Goal: Download file/media

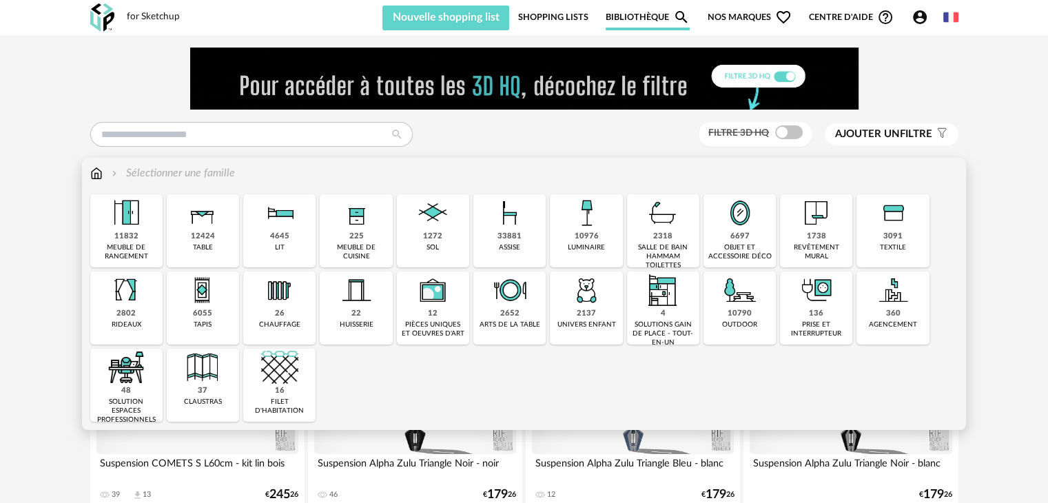
click at [582, 224] on img at bounding box center [586, 212] width 37 height 37
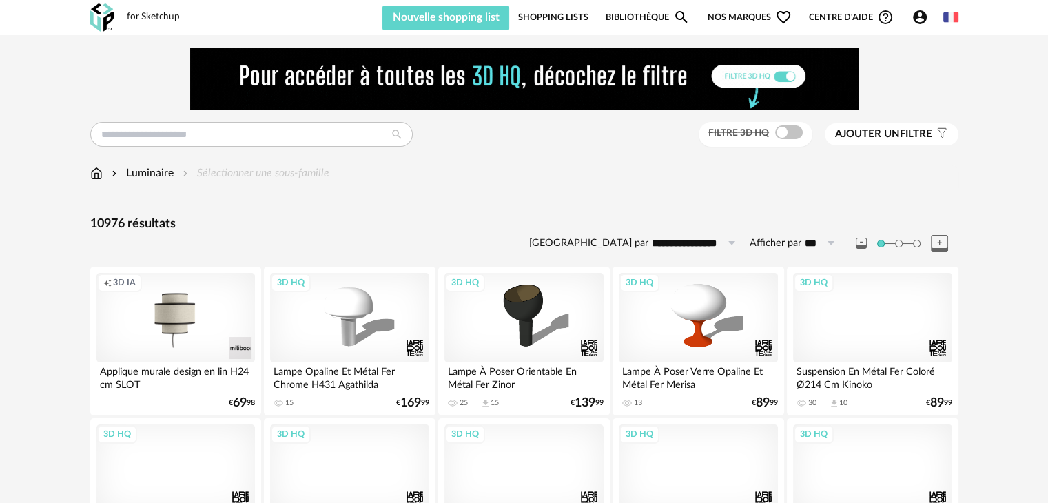
click at [860, 129] on span "Ajouter un" at bounding box center [867, 134] width 65 height 10
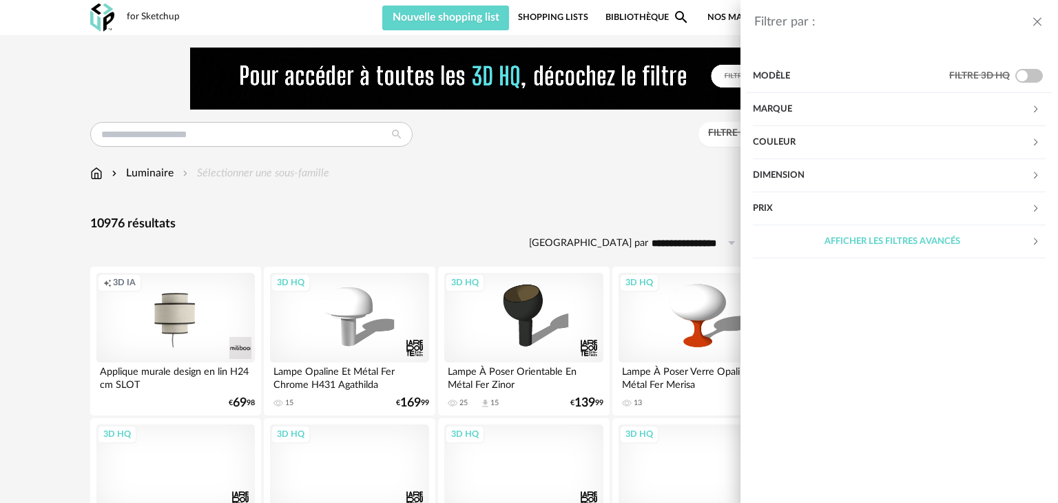
click at [590, 172] on div "Filtrer par : Modèle Filtre 3D HQ Marque &tradition 145 101 Copenhagen 2 366 Co…" at bounding box center [529, 251] width 1058 height 503
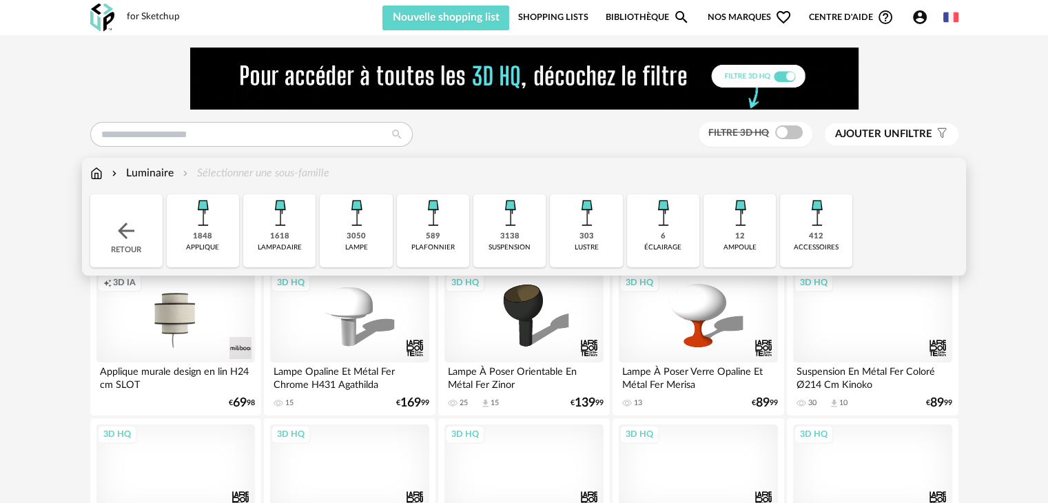
click at [156, 169] on div "Luminaire" at bounding box center [141, 173] width 65 height 16
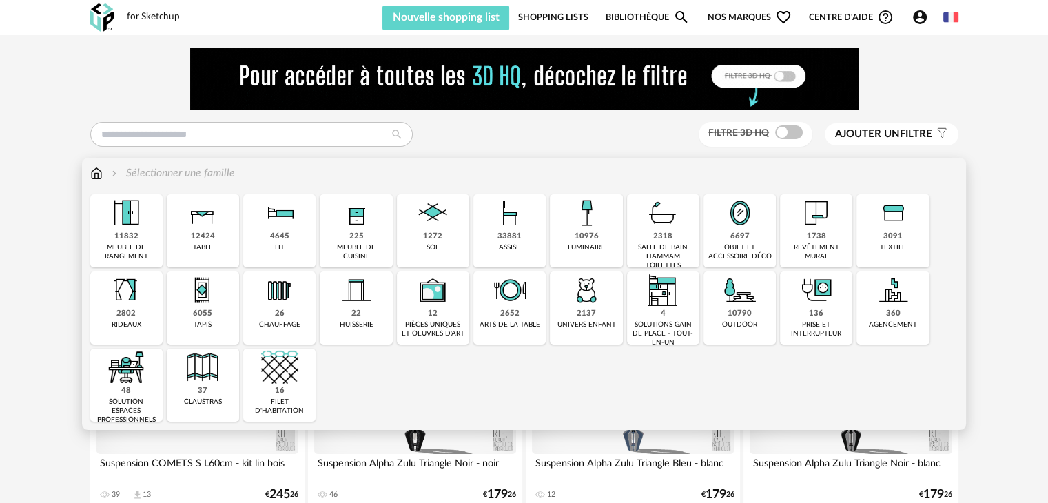
click at [577, 232] on div "10976" at bounding box center [586, 236] width 24 height 10
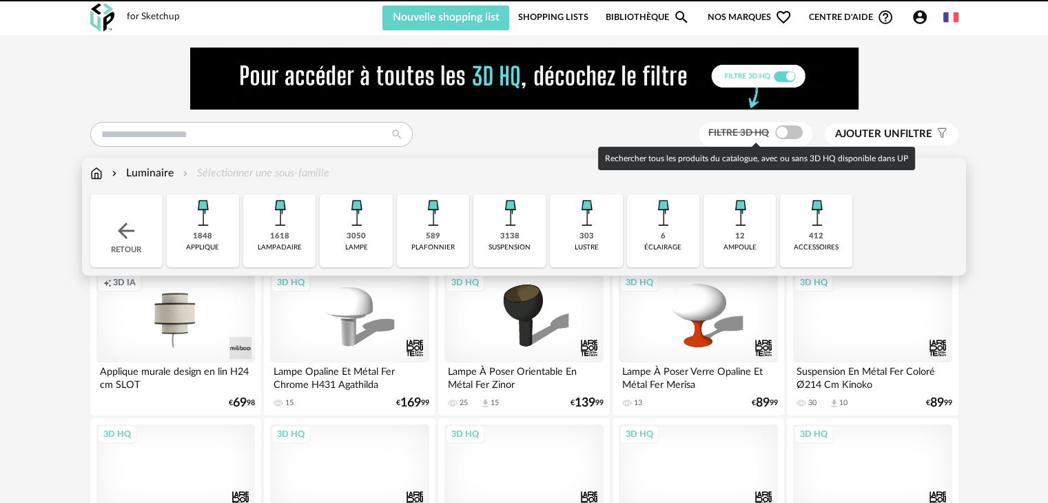
click at [788, 127] on span at bounding box center [789, 132] width 28 height 14
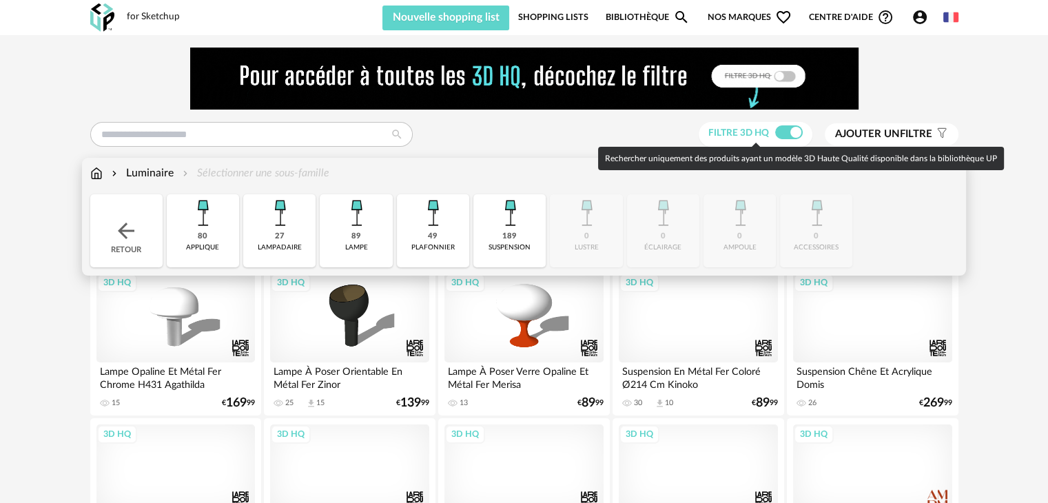
click at [788, 127] on span at bounding box center [789, 132] width 28 height 14
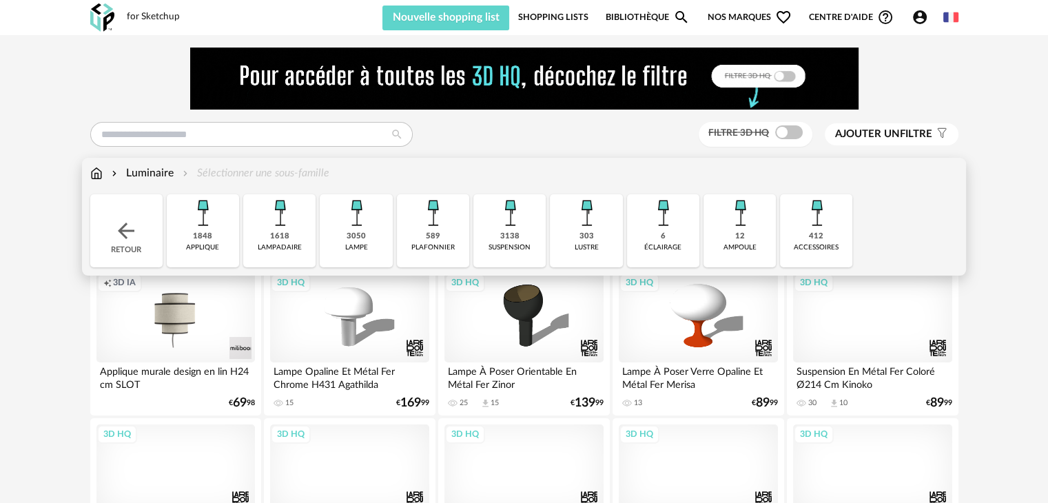
click at [555, 173] on div "Luminaire Sélectionner une sous-famille" at bounding box center [524, 173] width 868 height 16
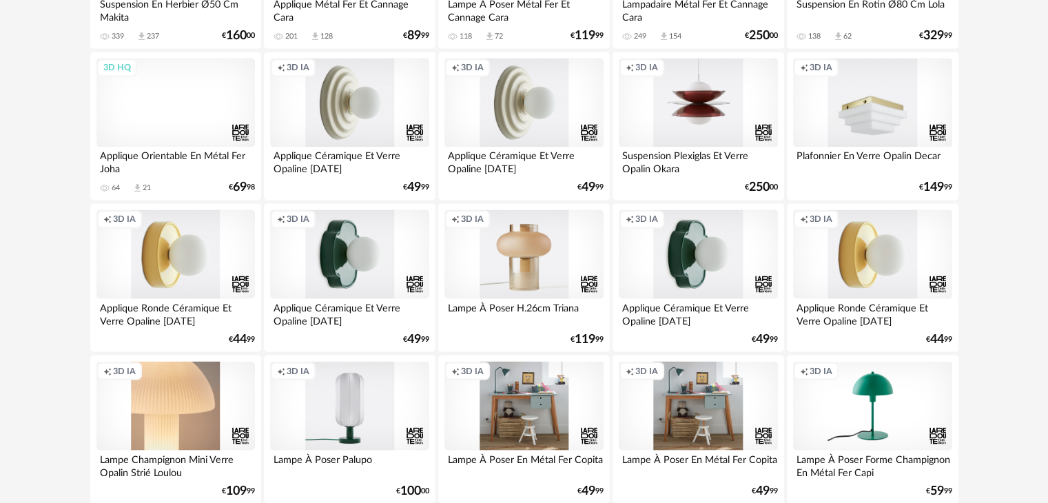
scroll to position [2273, 0]
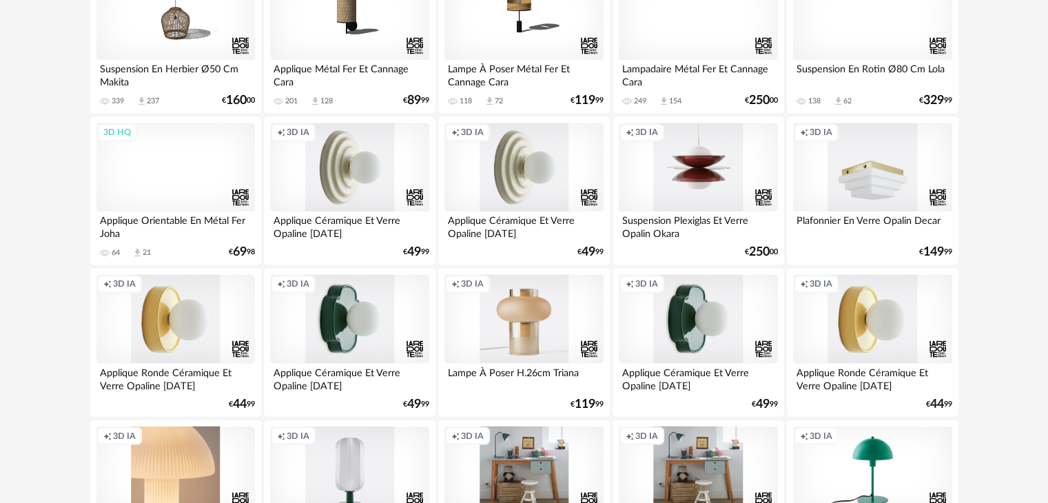
click at [341, 167] on div "Creation icon 3D IA" at bounding box center [349, 168] width 158 height 90
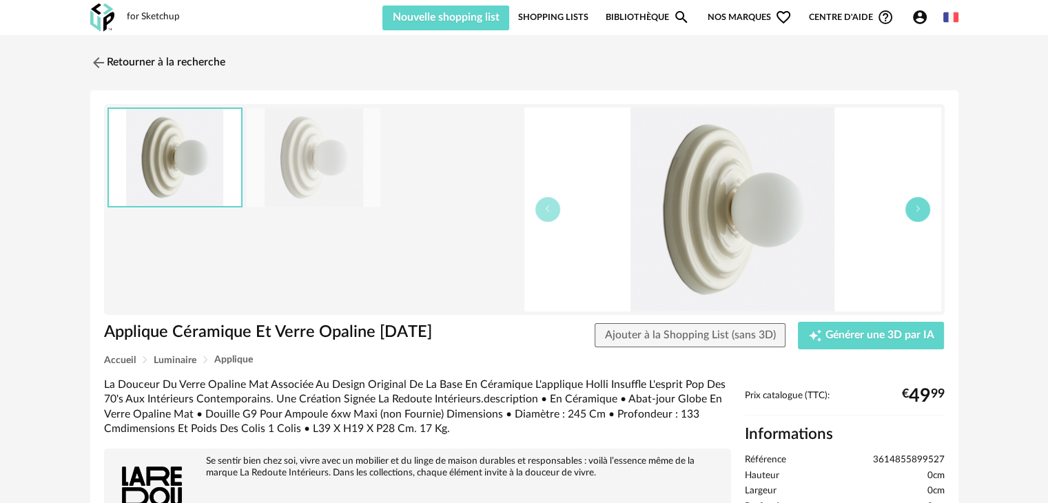
click at [913, 213] on button "button" at bounding box center [917, 209] width 25 height 25
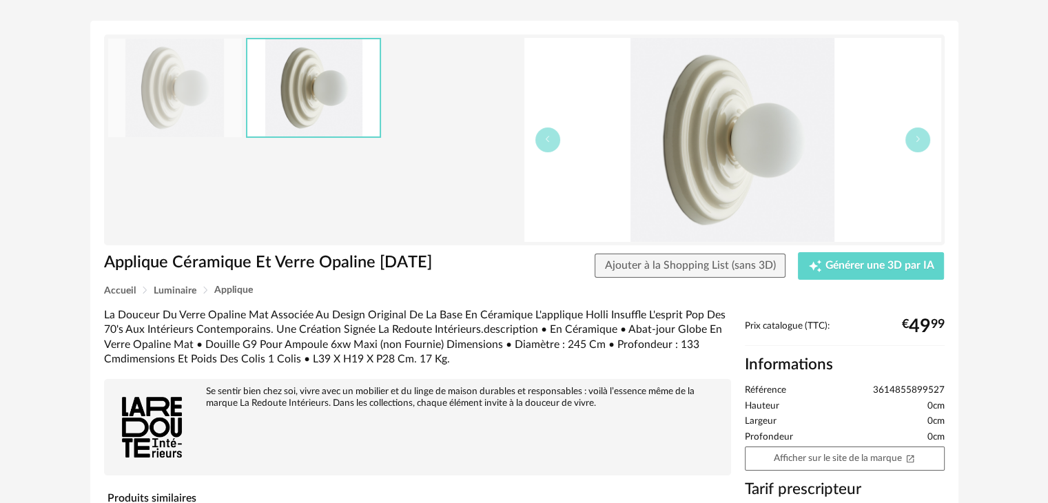
scroll to position [69, 0]
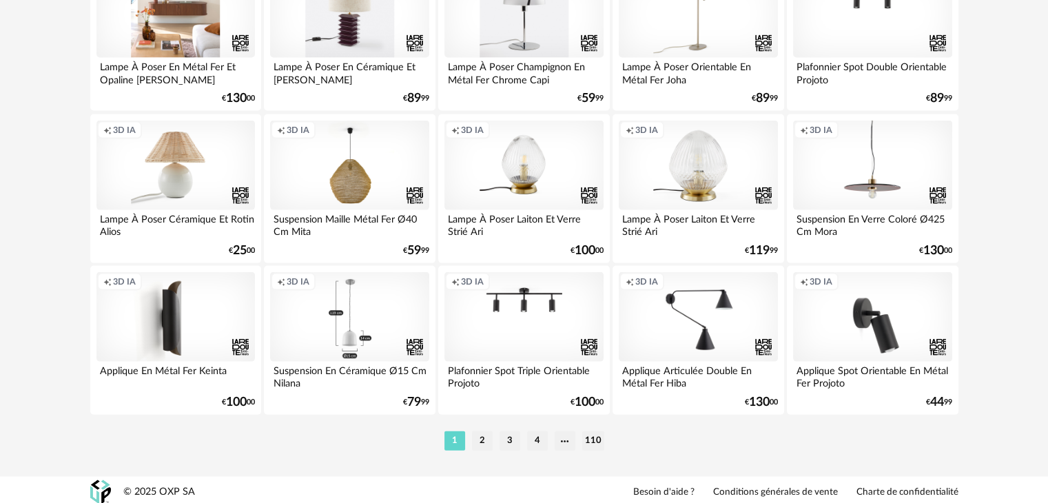
scroll to position [2886, 0]
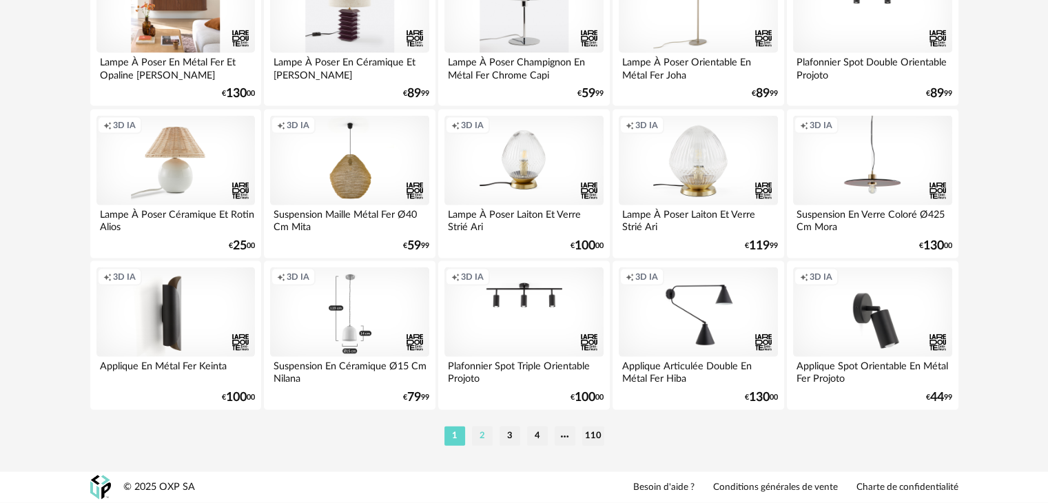
click at [483, 435] on li "2" at bounding box center [482, 435] width 21 height 19
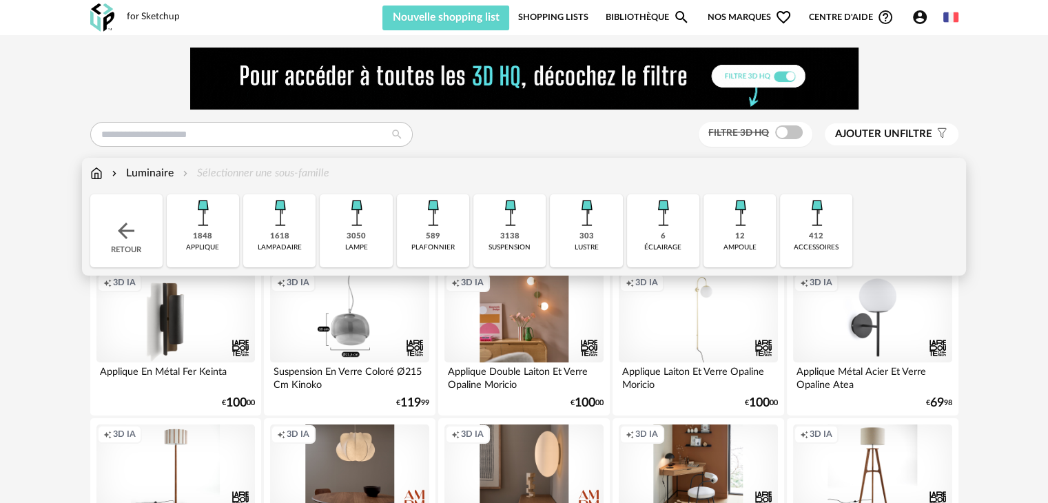
click at [143, 259] on div "Retour" at bounding box center [126, 230] width 72 height 73
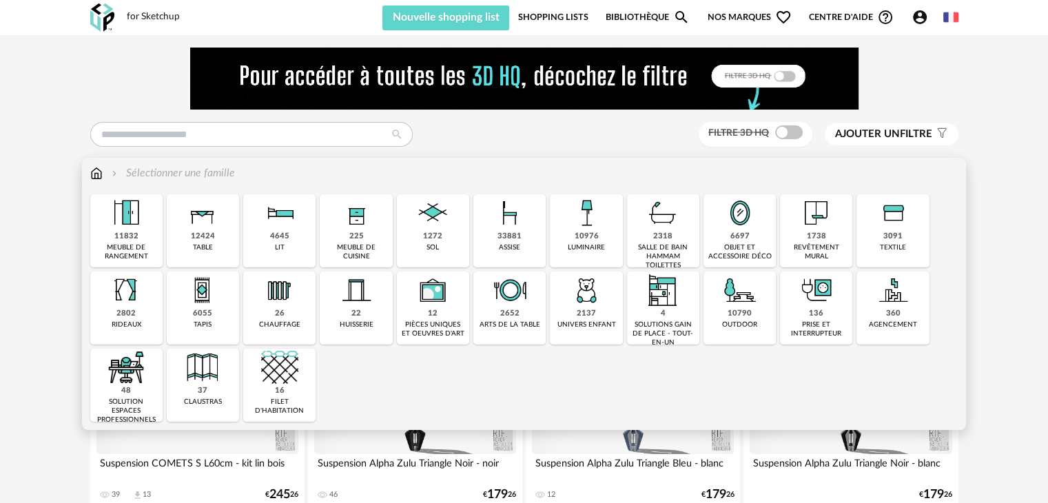
click at [874, 298] on img at bounding box center [892, 289] width 37 height 37
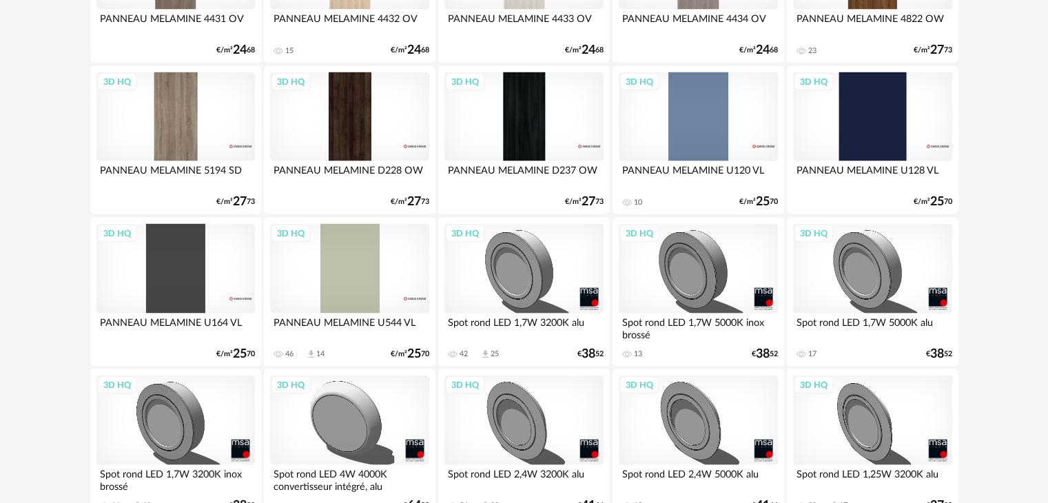
scroll to position [2611, 0]
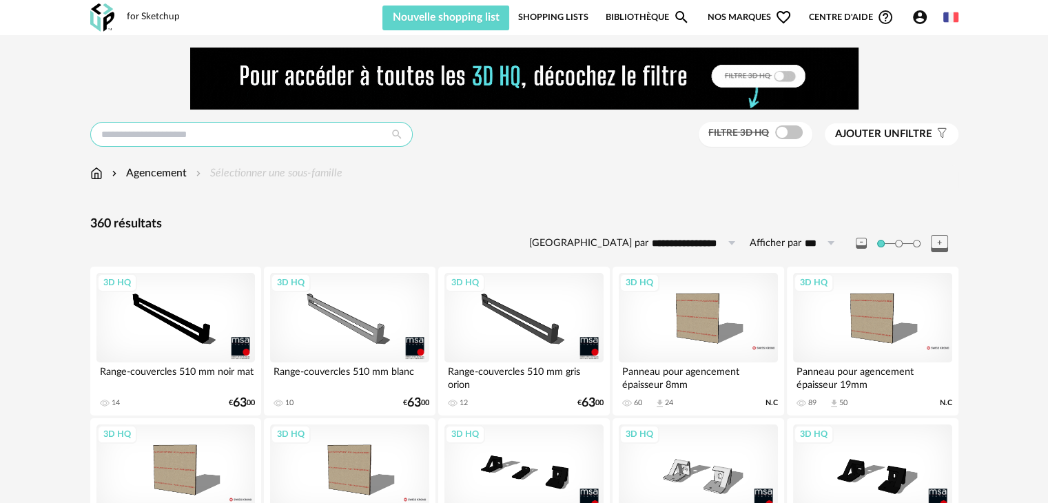
click at [341, 136] on input "text" at bounding box center [251, 134] width 322 height 25
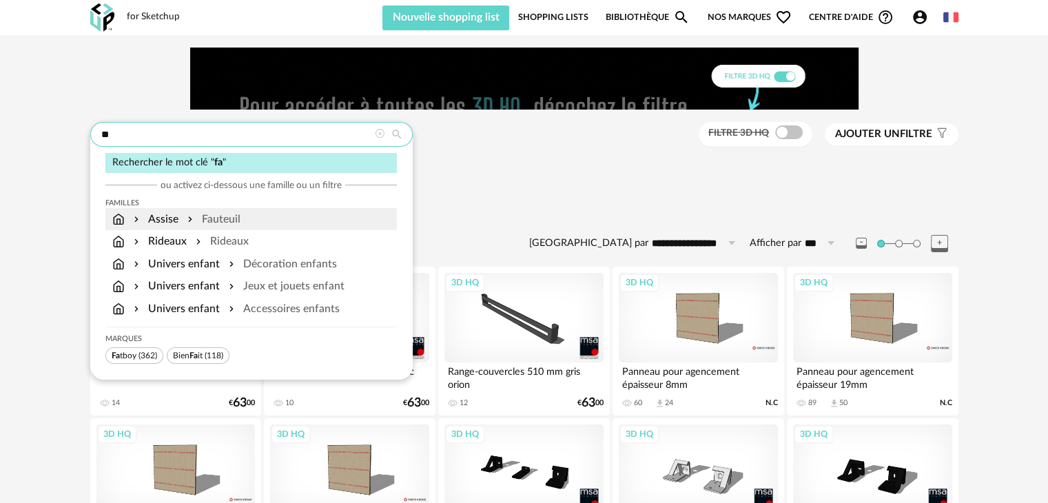
type input "**"
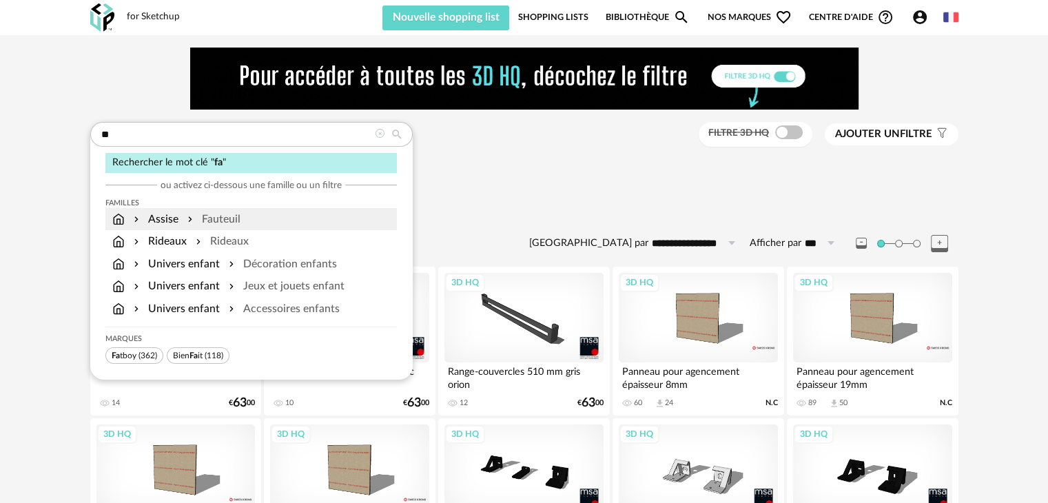
click at [289, 222] on div "Assise [GEOGRAPHIC_DATA]" at bounding box center [251, 219] width 278 height 16
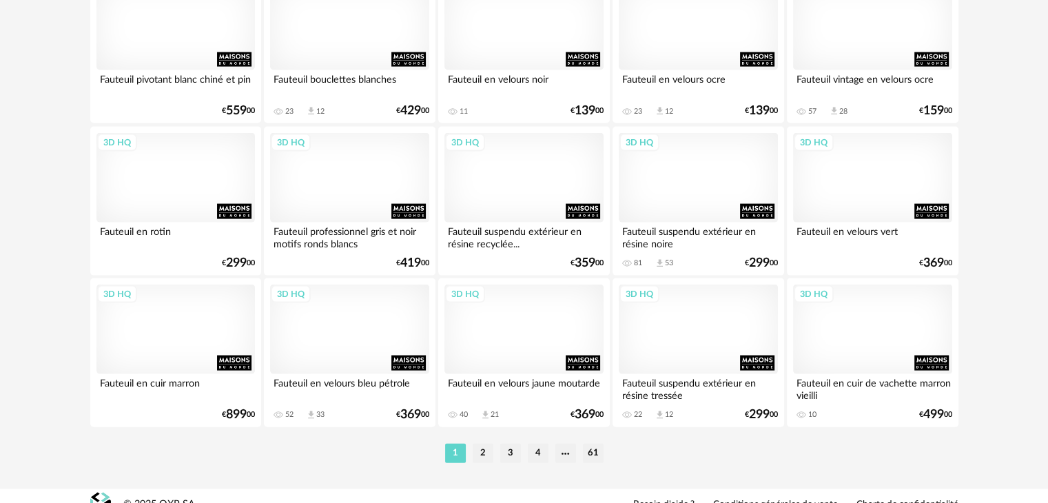
scroll to position [2886, 0]
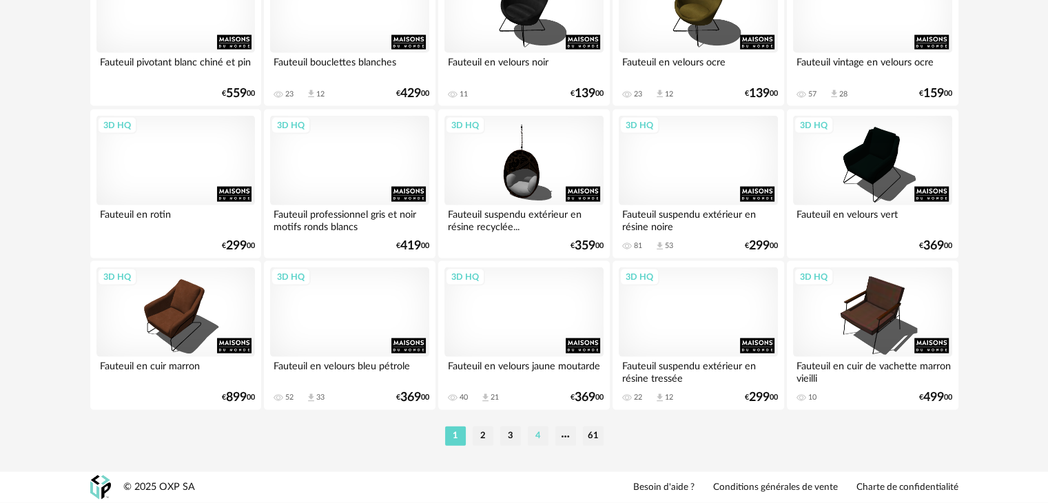
click at [540, 437] on li "4" at bounding box center [538, 435] width 21 height 19
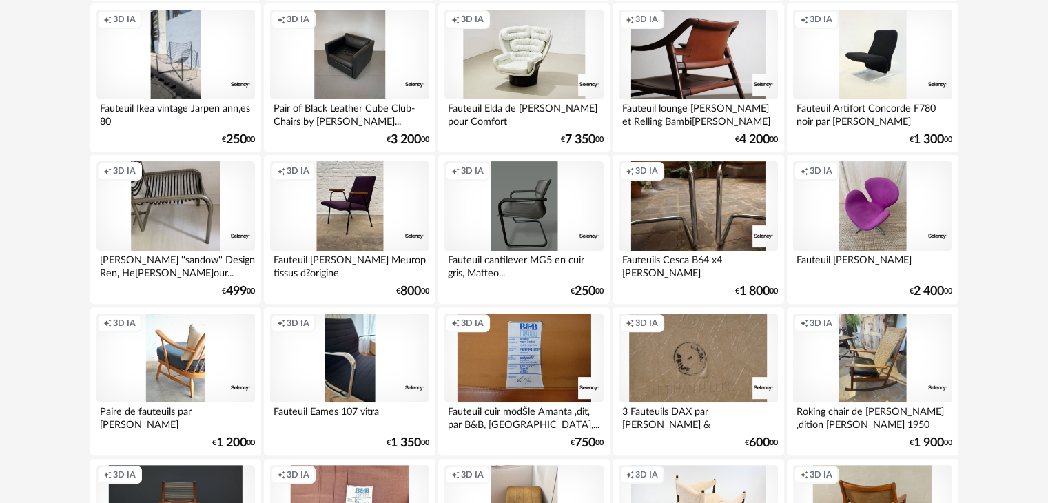
scroll to position [344, 0]
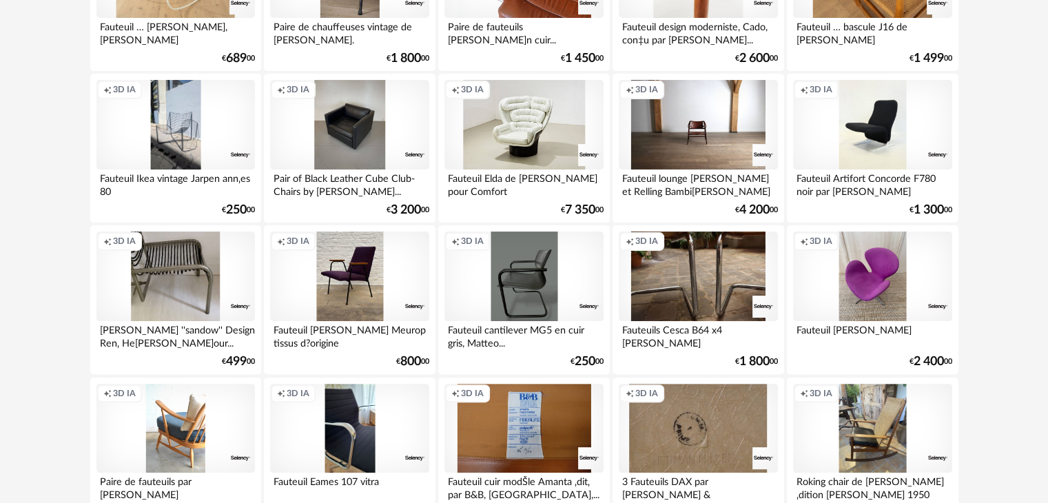
click at [738, 121] on div "Creation icon 3D IA" at bounding box center [698, 125] width 158 height 90
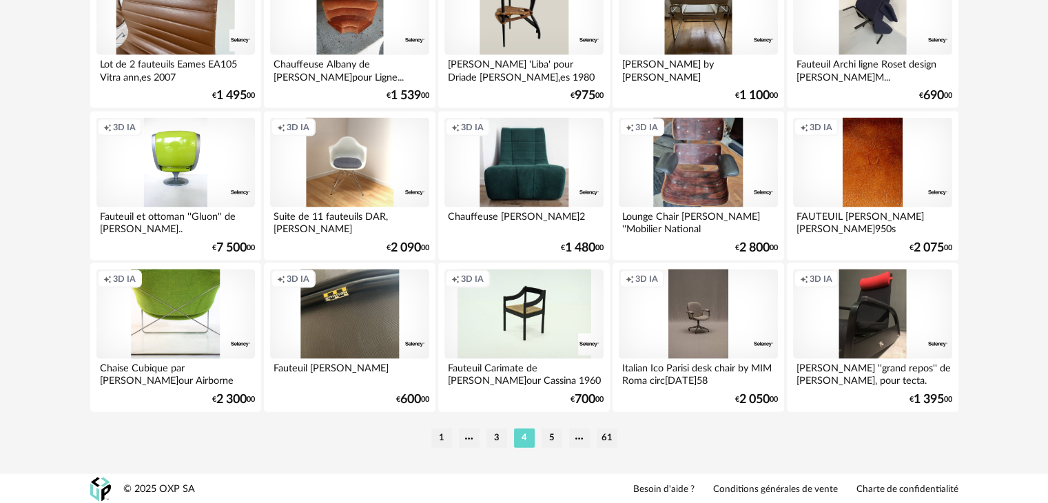
scroll to position [2886, 0]
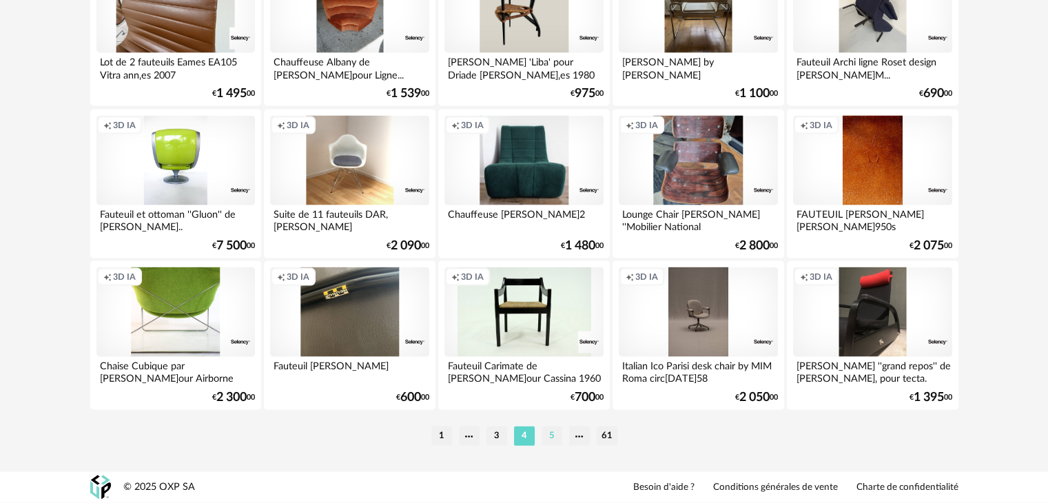
click at [546, 436] on li "5" at bounding box center [551, 435] width 21 height 19
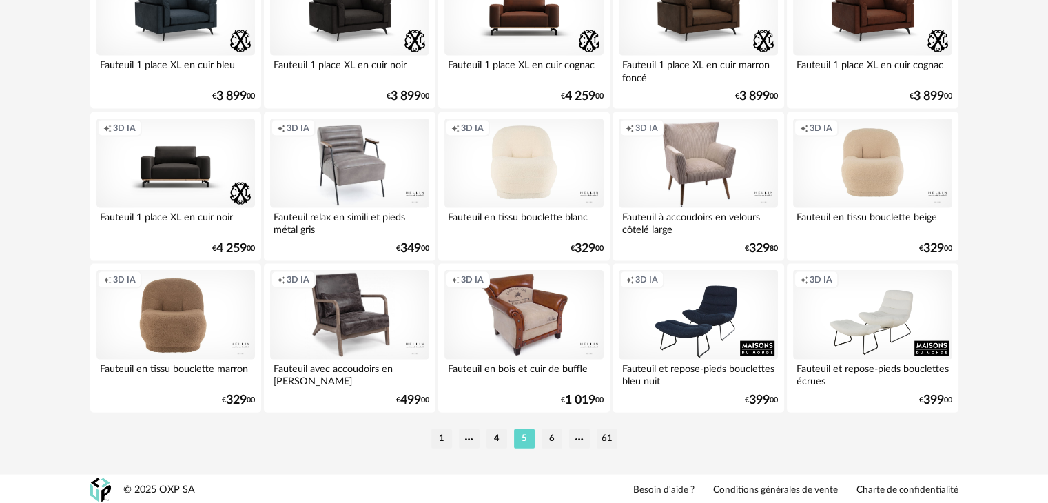
scroll to position [2886, 0]
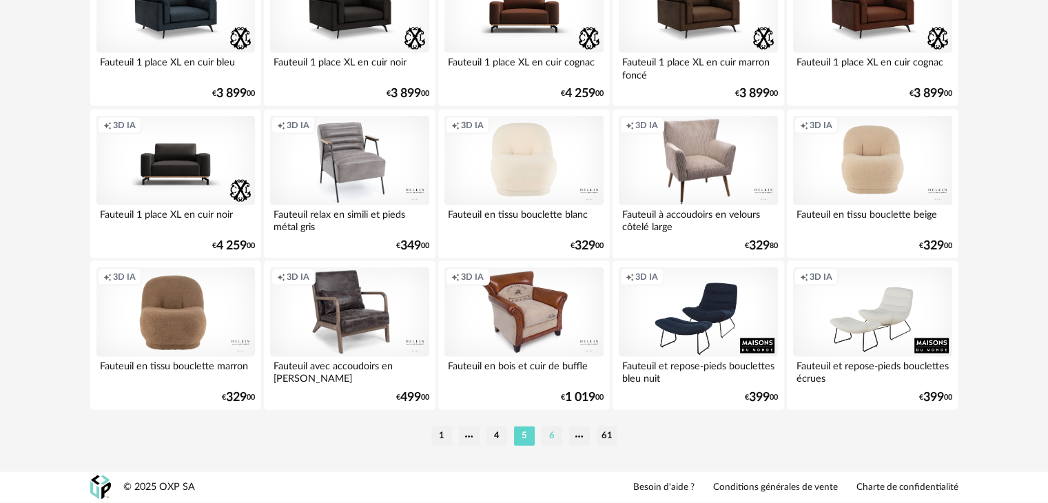
click at [550, 436] on li "6" at bounding box center [551, 435] width 21 height 19
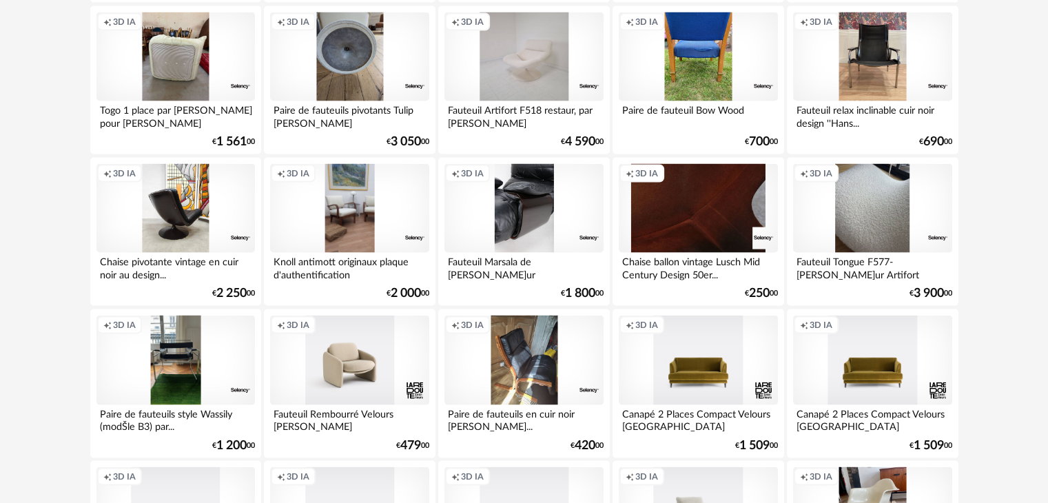
scroll to position [2886, 0]
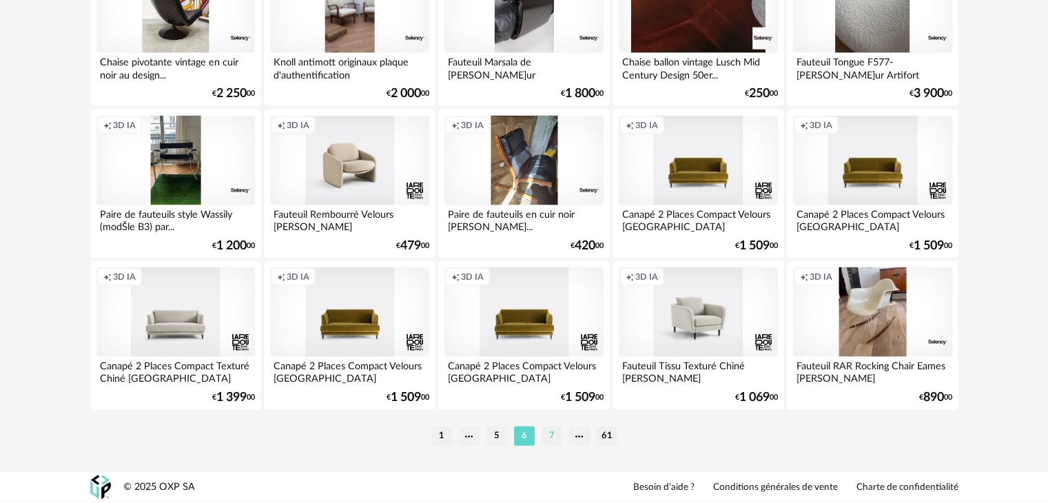
click at [540, 439] on ul "1 5 6 7 61" at bounding box center [524, 435] width 193 height 19
click at [557, 433] on li "7" at bounding box center [551, 435] width 21 height 19
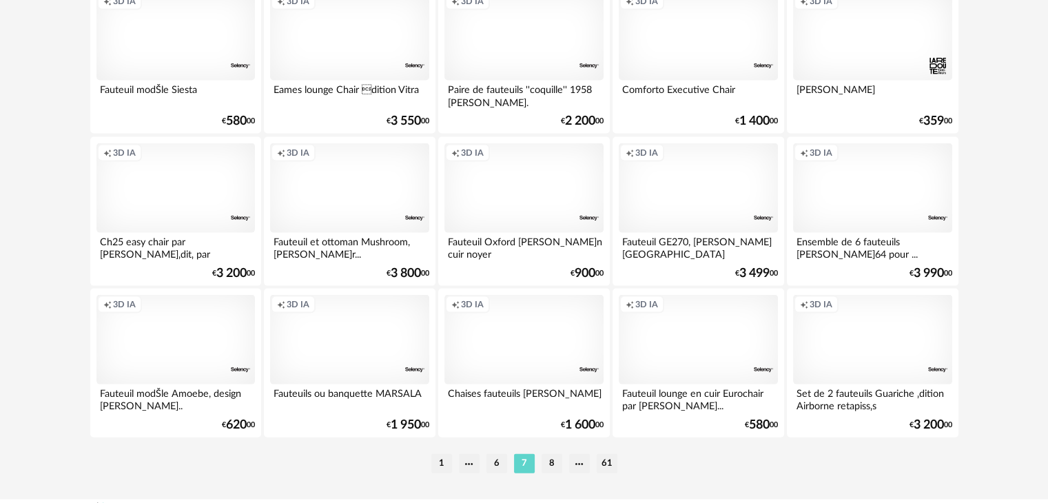
scroll to position [2886, 0]
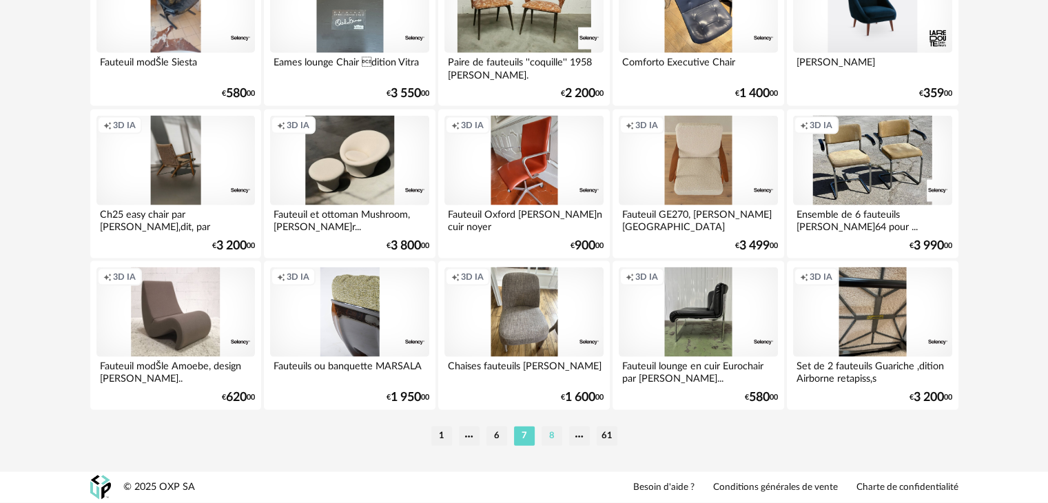
click at [552, 439] on li "8" at bounding box center [551, 435] width 21 height 19
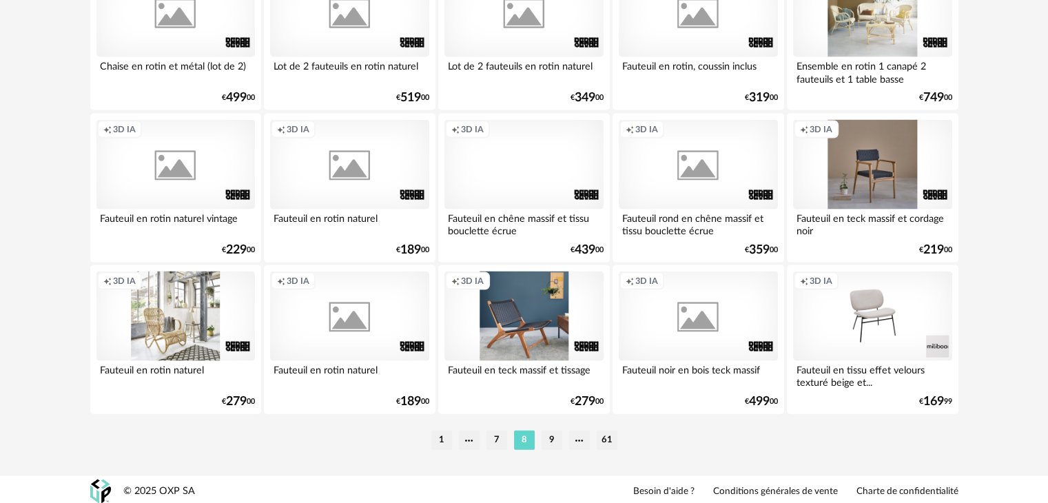
scroll to position [2886, 0]
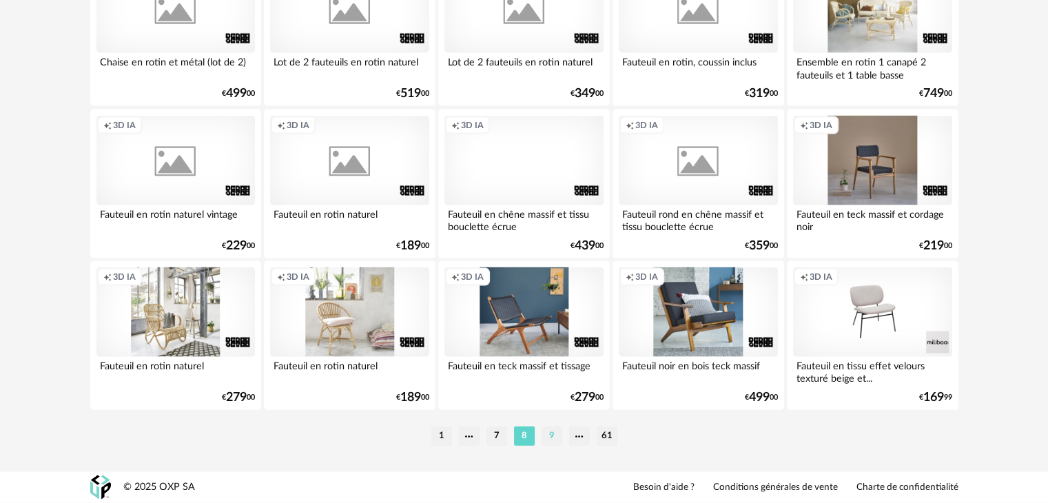
click at [548, 442] on li "9" at bounding box center [551, 435] width 21 height 19
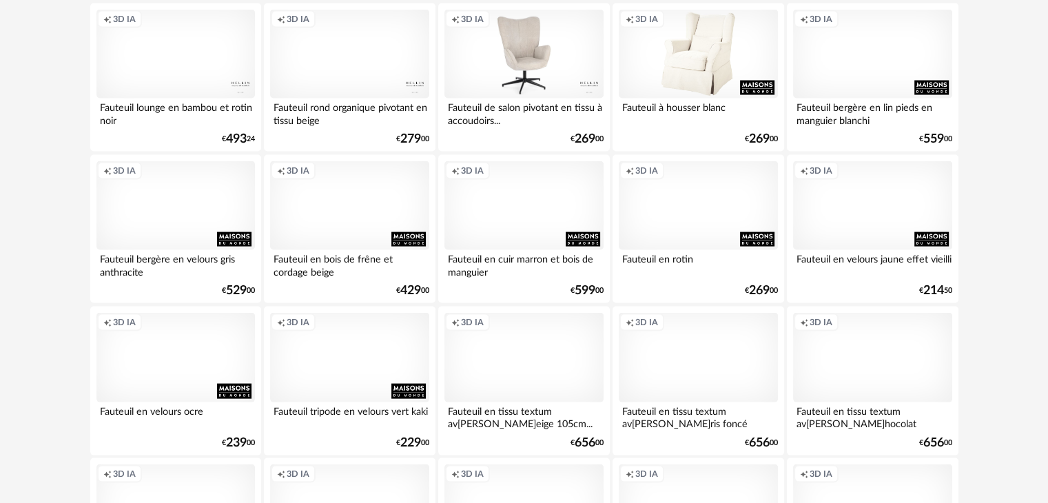
scroll to position [2886, 0]
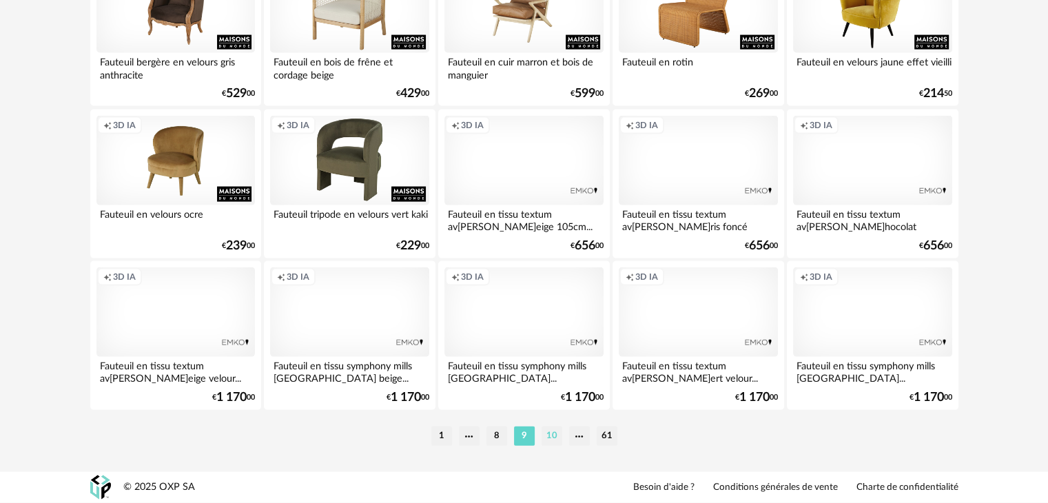
click at [544, 442] on li "10" at bounding box center [551, 435] width 21 height 19
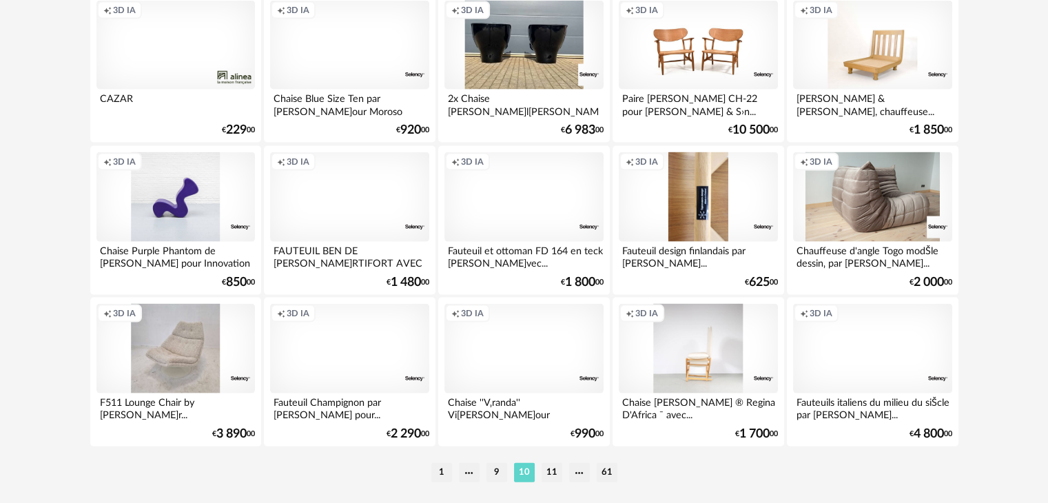
scroll to position [2886, 0]
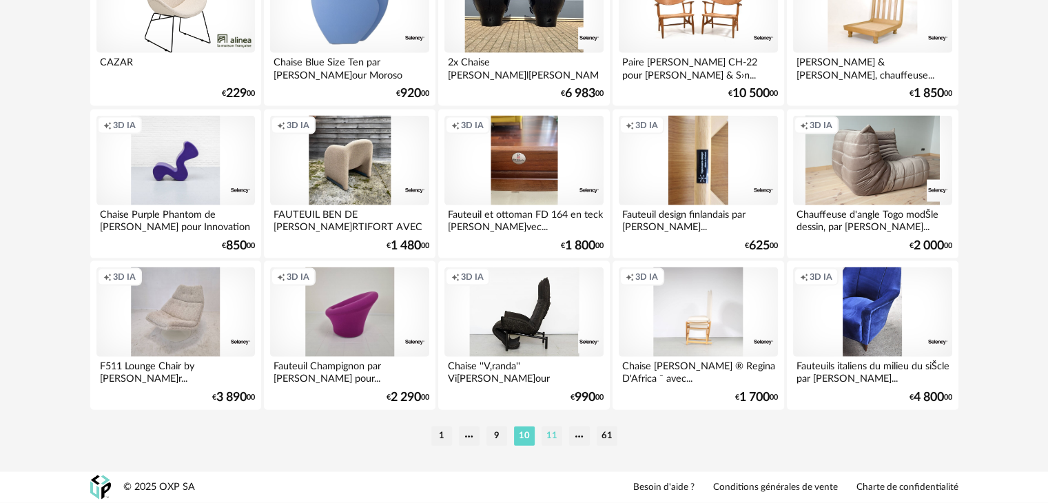
click at [548, 434] on li "11" at bounding box center [551, 435] width 21 height 19
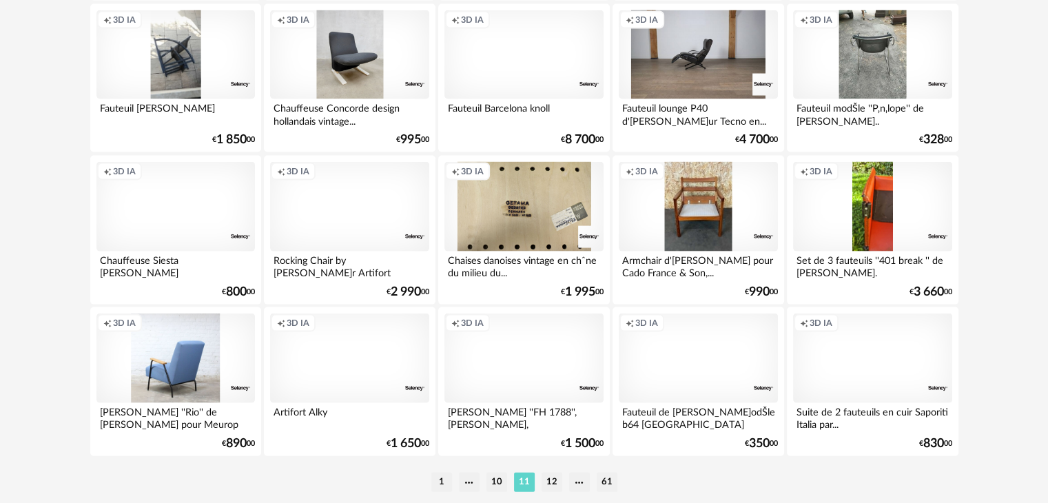
scroll to position [2886, 0]
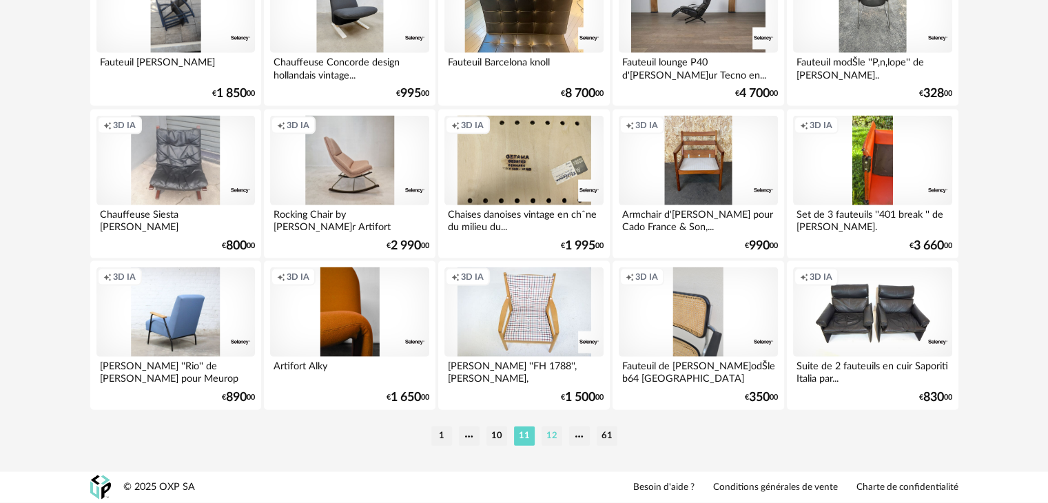
click at [546, 442] on li "12" at bounding box center [551, 435] width 21 height 19
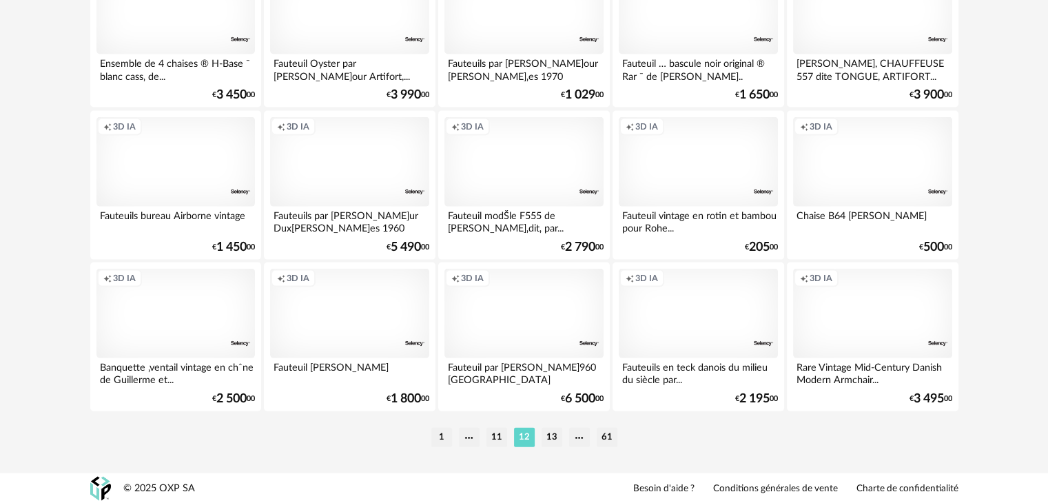
scroll to position [2886, 0]
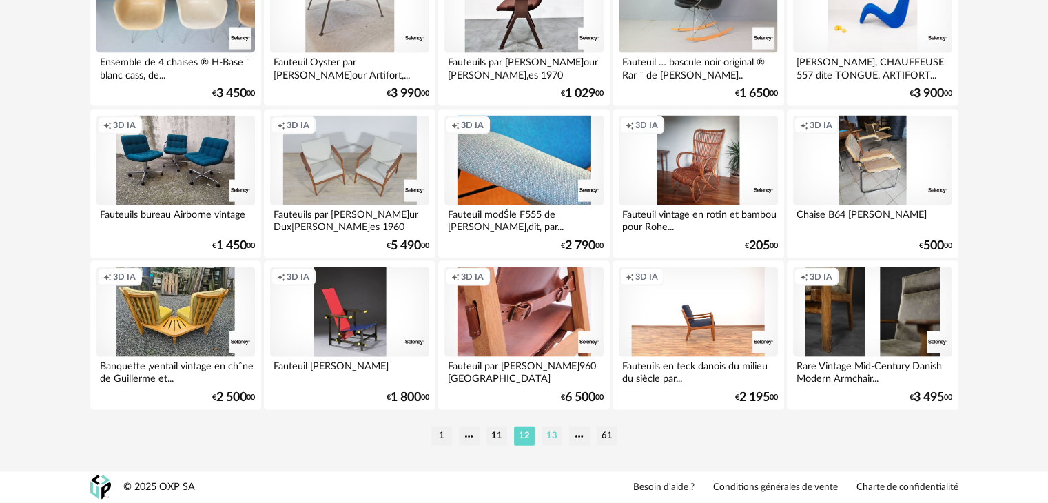
click at [557, 439] on li "13" at bounding box center [551, 435] width 21 height 19
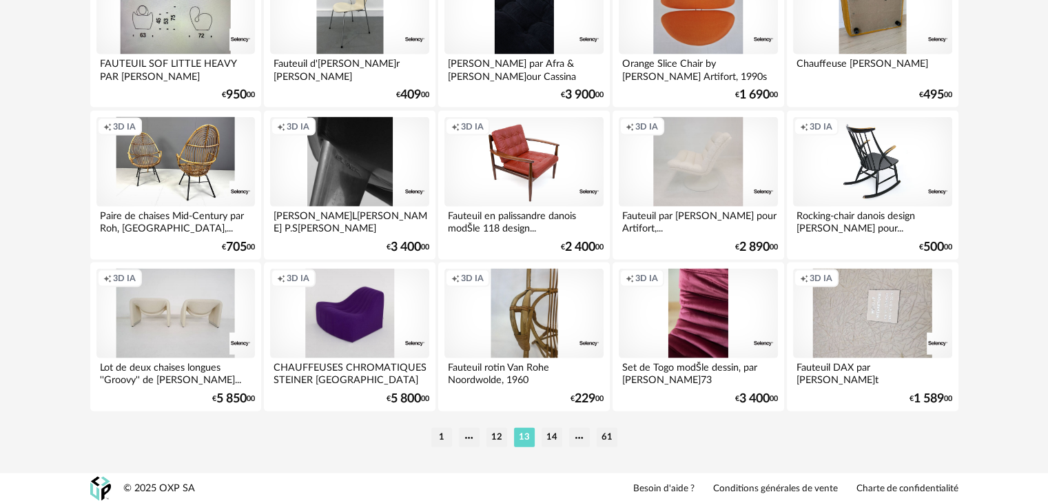
scroll to position [2886, 0]
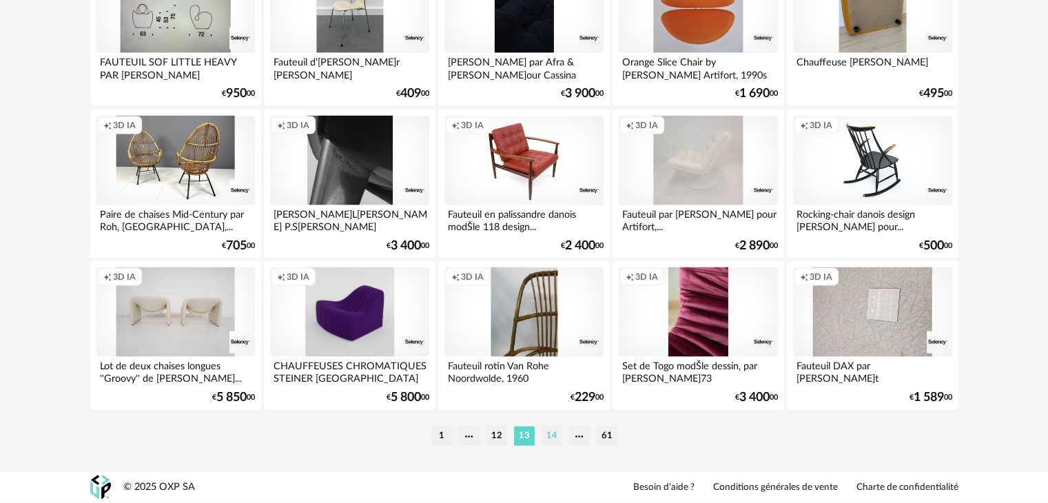
click at [548, 431] on li "14" at bounding box center [551, 435] width 21 height 19
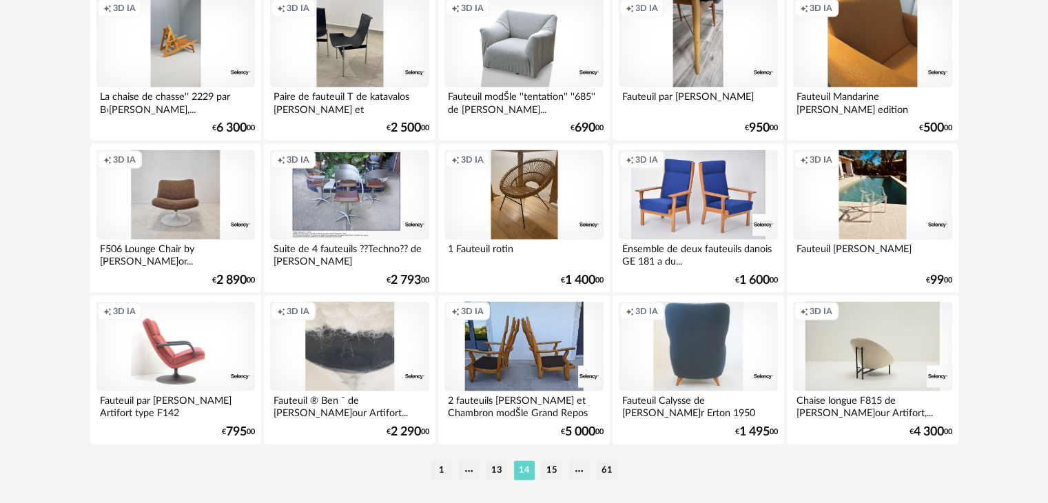
scroll to position [2886, 0]
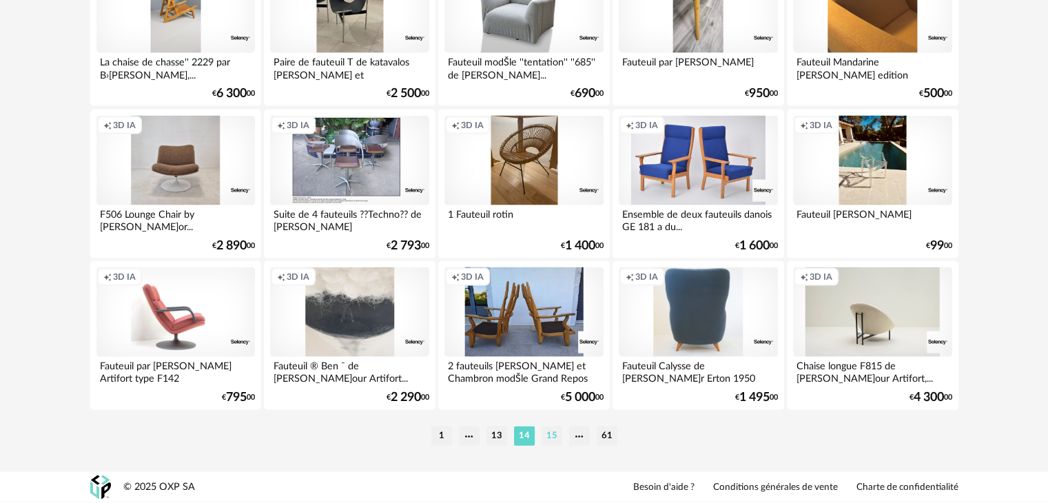
click at [548, 439] on li "15" at bounding box center [551, 435] width 21 height 19
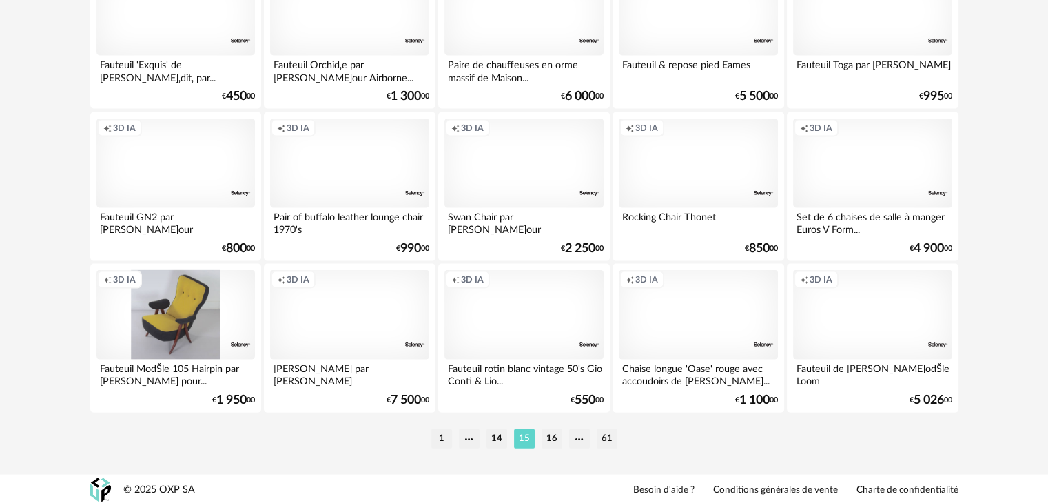
scroll to position [2886, 0]
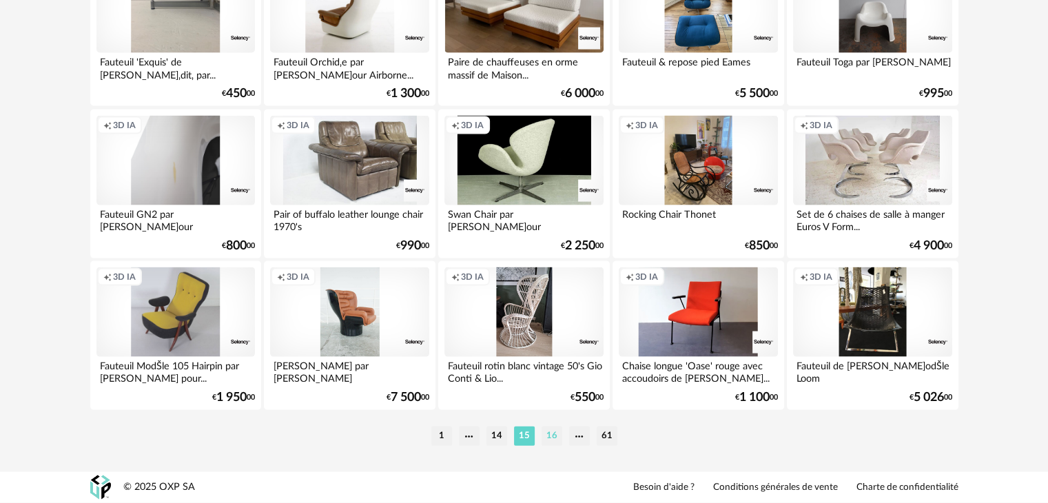
click at [552, 436] on li "16" at bounding box center [551, 435] width 21 height 19
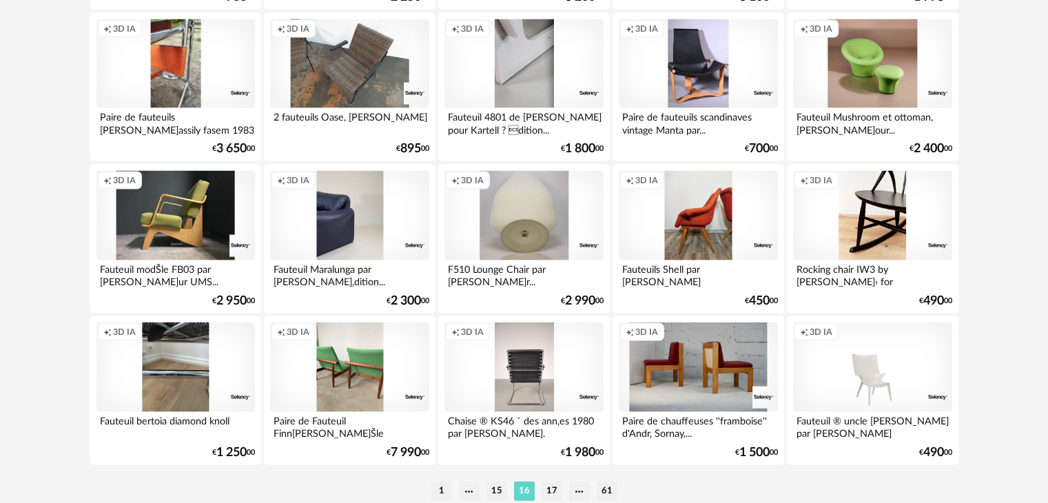
scroll to position [2886, 0]
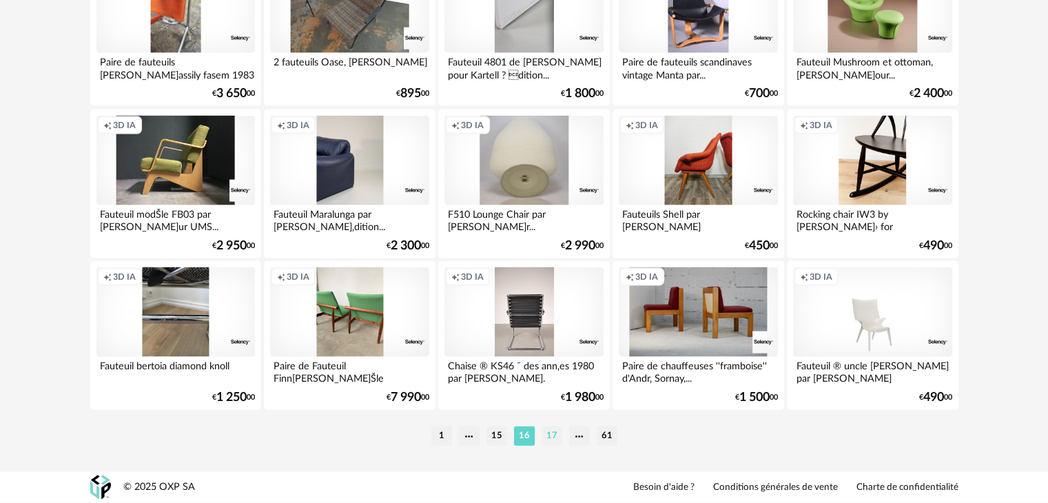
click at [543, 438] on li "17" at bounding box center [551, 435] width 21 height 19
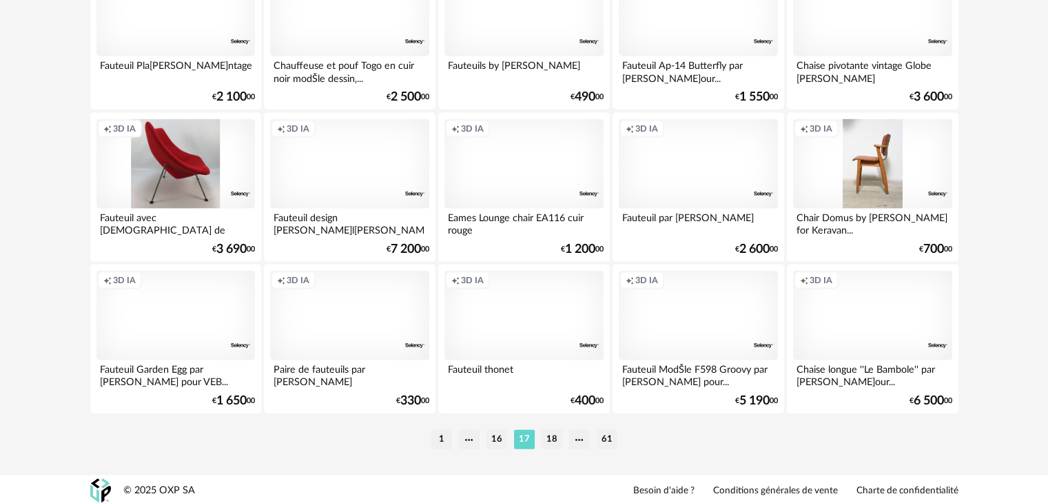
scroll to position [2886, 0]
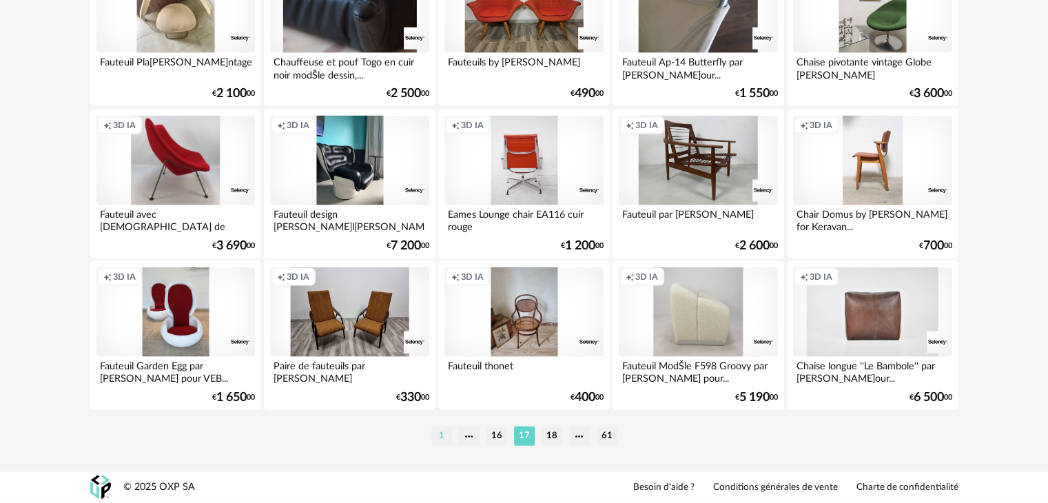
click at [444, 440] on li "1" at bounding box center [441, 435] width 21 height 19
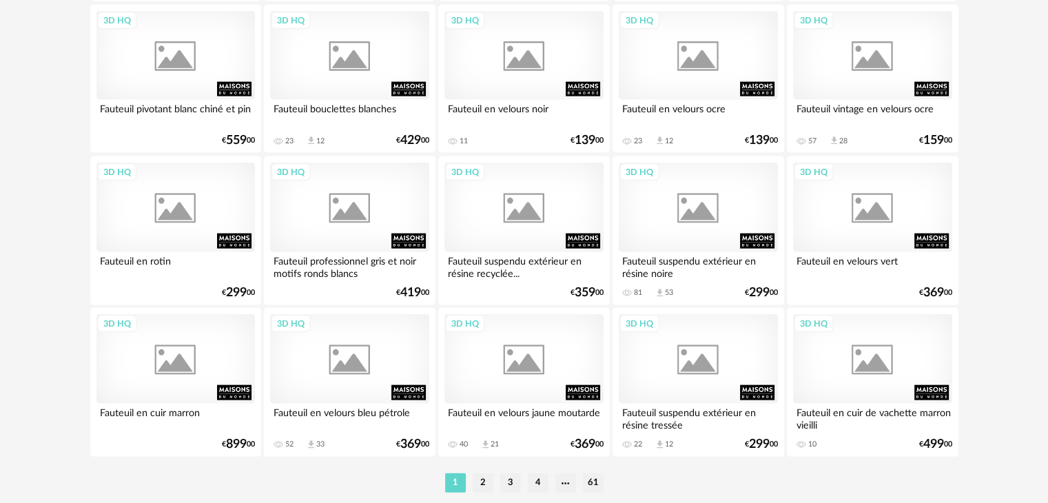
scroll to position [2886, 0]
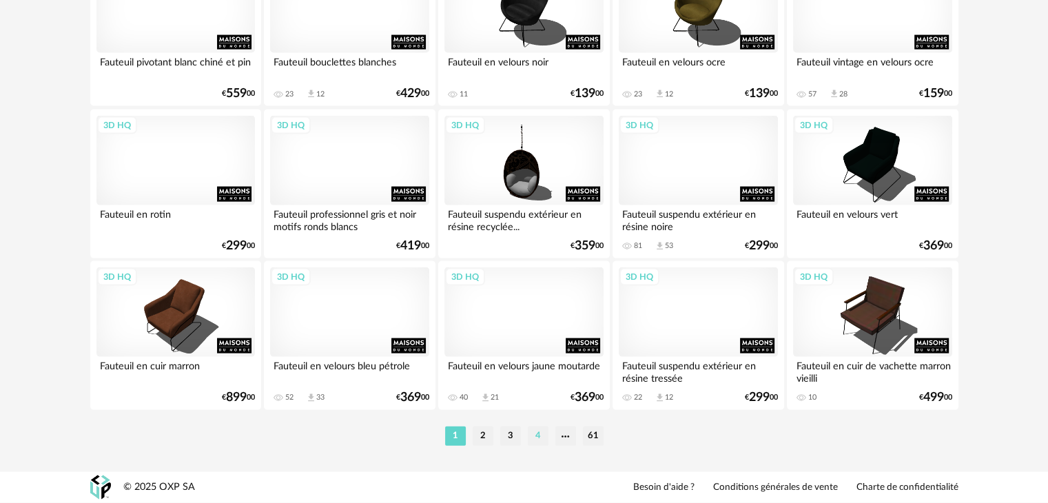
click at [528, 434] on li "4" at bounding box center [538, 435] width 21 height 19
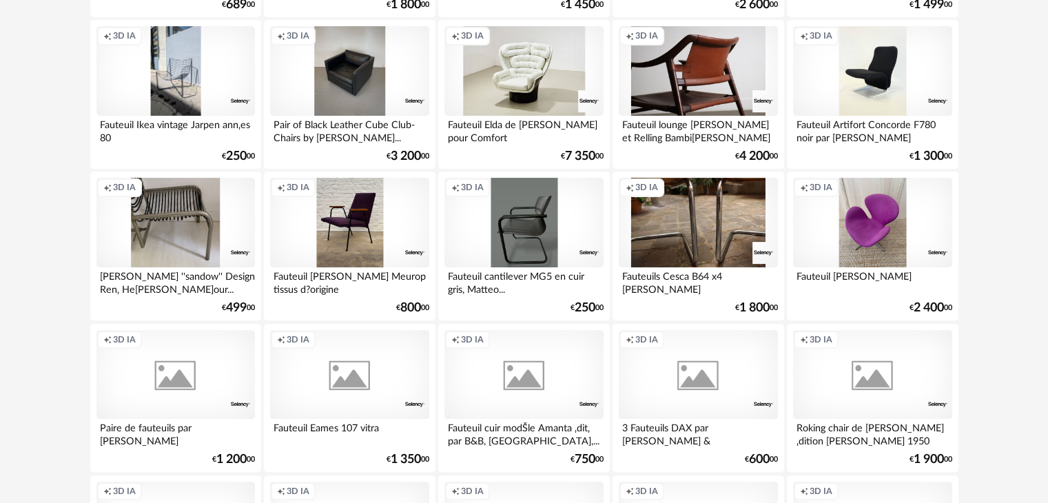
scroll to position [413, 0]
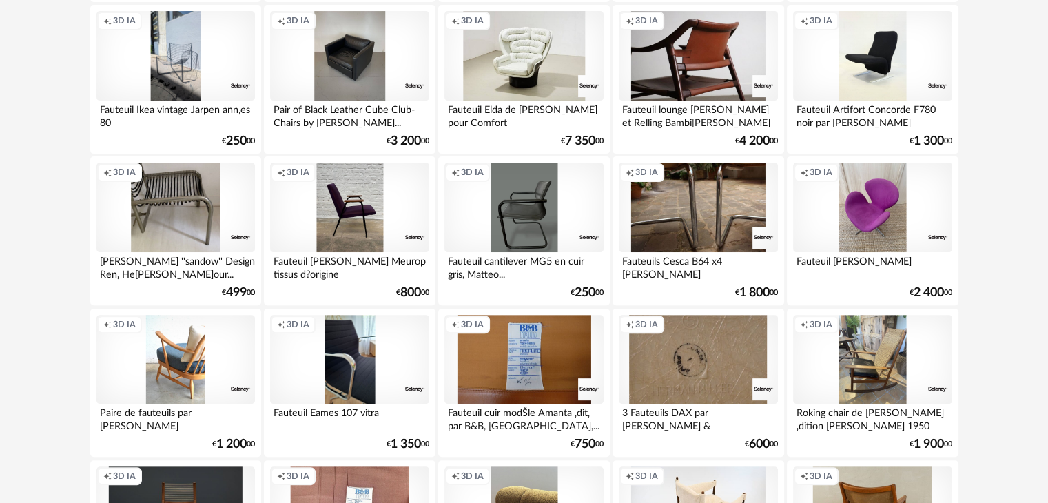
click at [380, 224] on div "Creation icon 3D IA" at bounding box center [349, 208] width 158 height 90
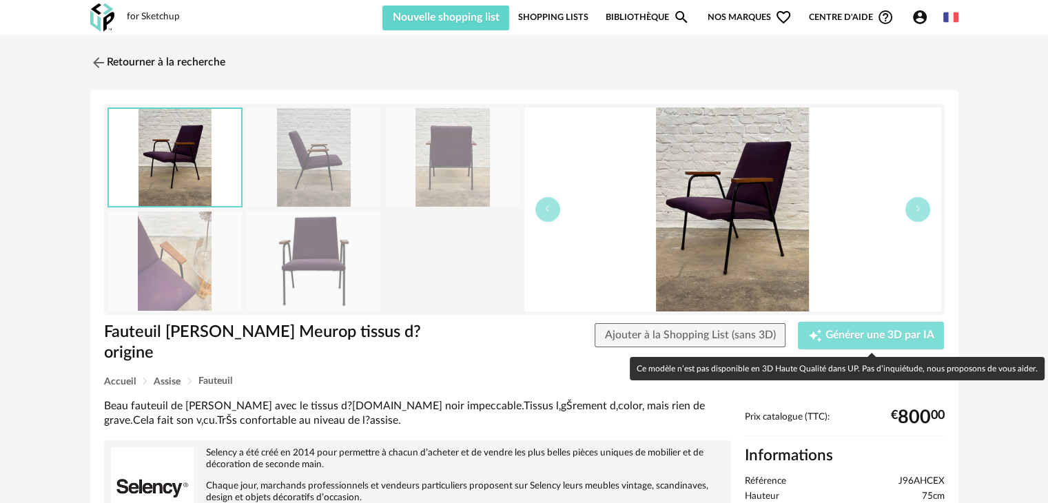
click at [871, 334] on span "Générer une 3D par IA" at bounding box center [879, 335] width 109 height 11
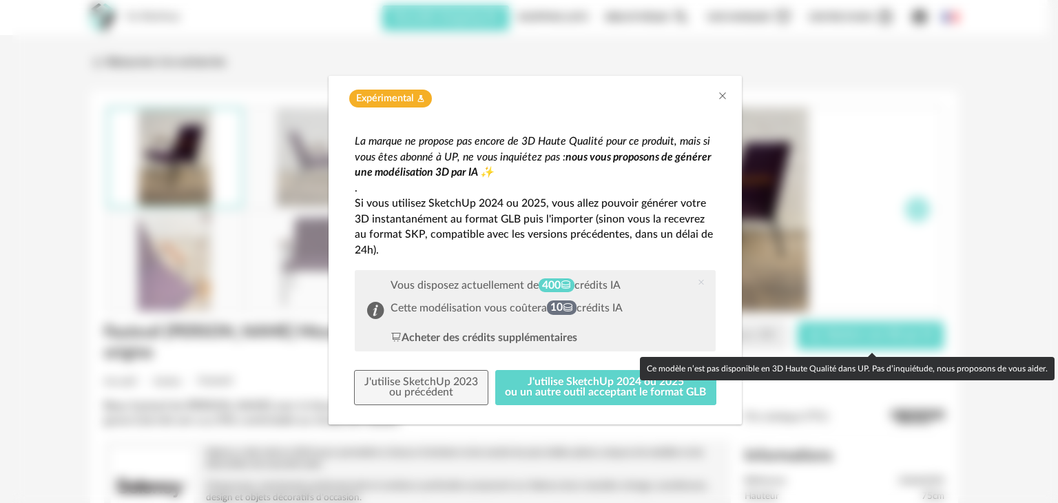
click at [731, 89] on div "Expérimental Flask icon" at bounding box center [535, 95] width 413 height 39
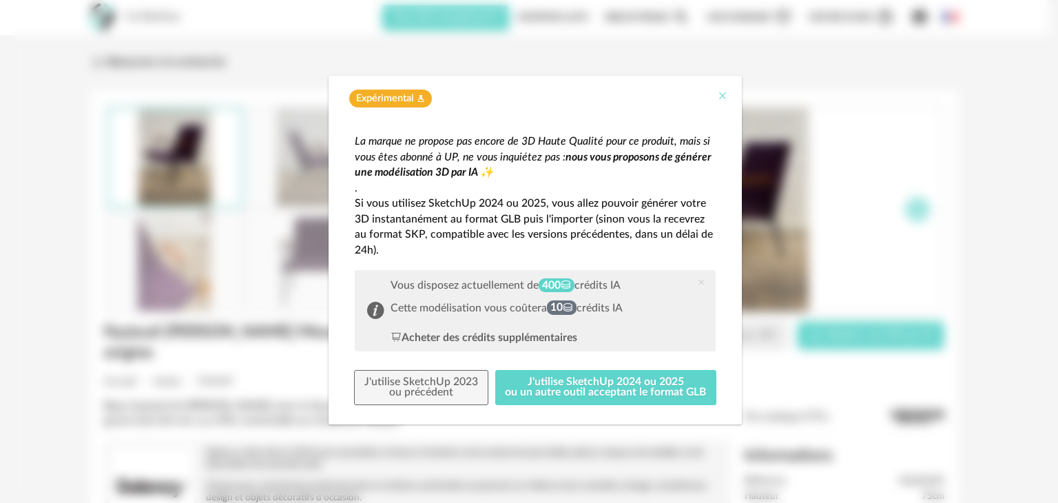
click at [721, 92] on icon "Close" at bounding box center [722, 95] width 11 height 11
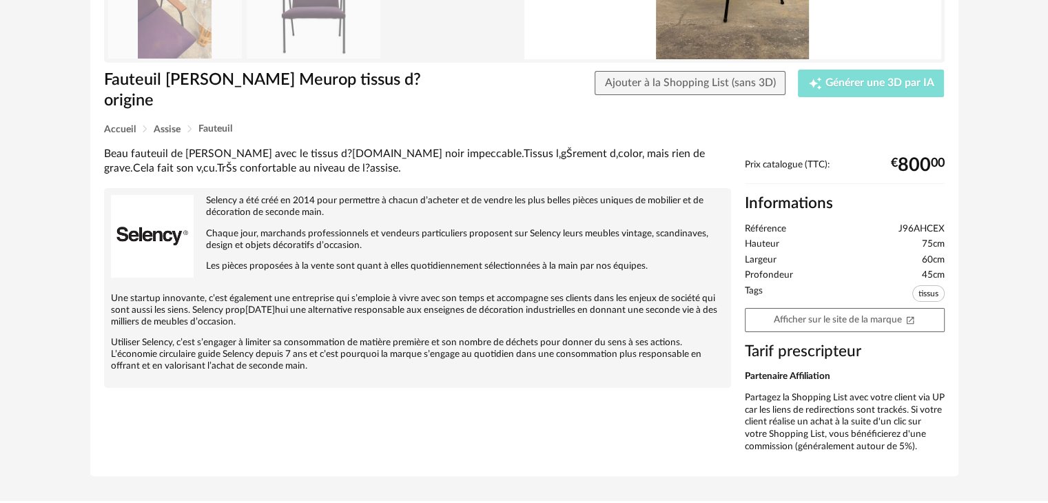
scroll to position [74, 0]
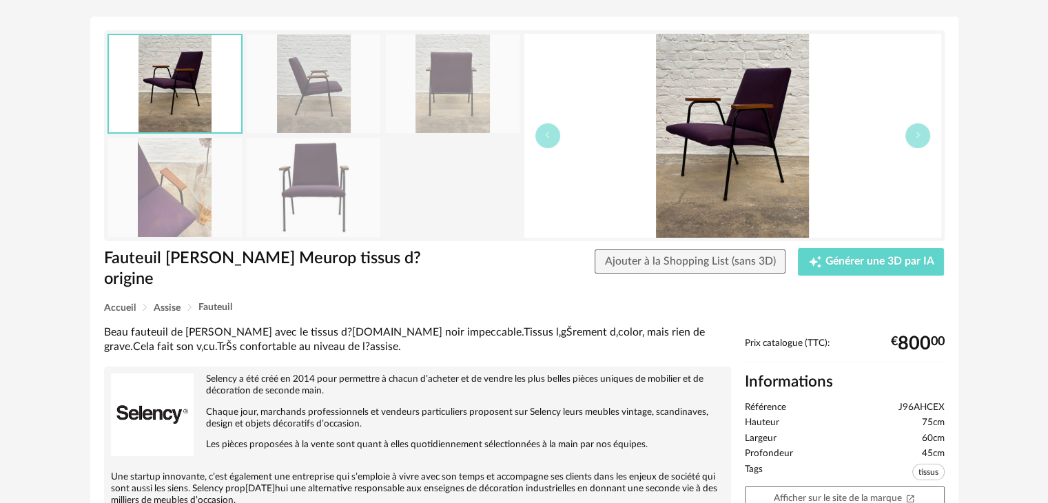
click at [1000, 9] on div "Retourner à la recherche Fauteuil [PERSON_NAME] Meurop tissus d?origine Fauteui…" at bounding box center [524, 320] width 1048 height 718
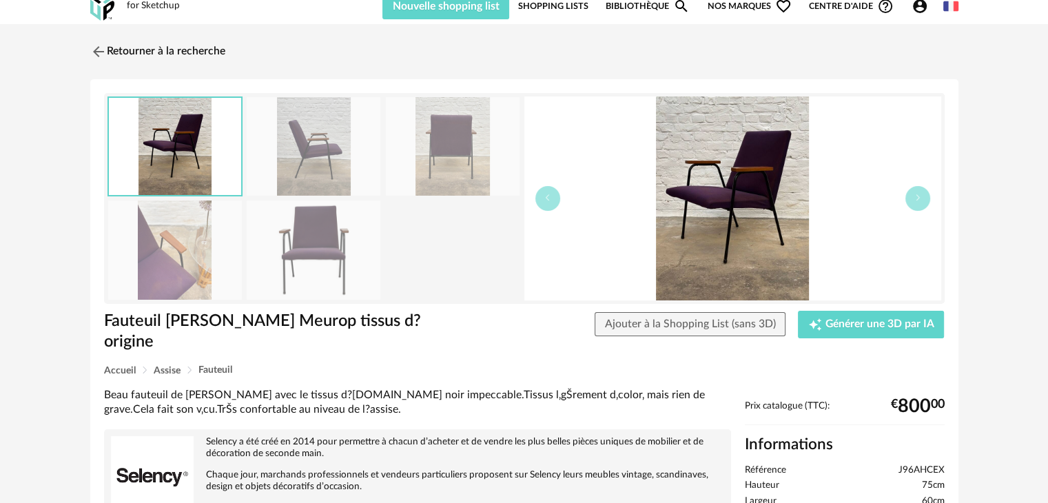
scroll to position [0, 0]
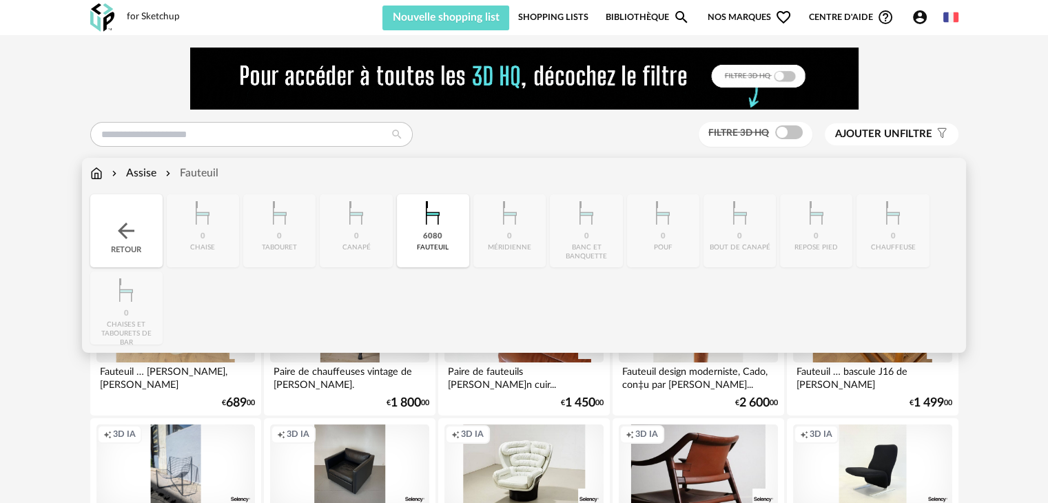
click at [96, 173] on img at bounding box center [96, 173] width 12 height 16
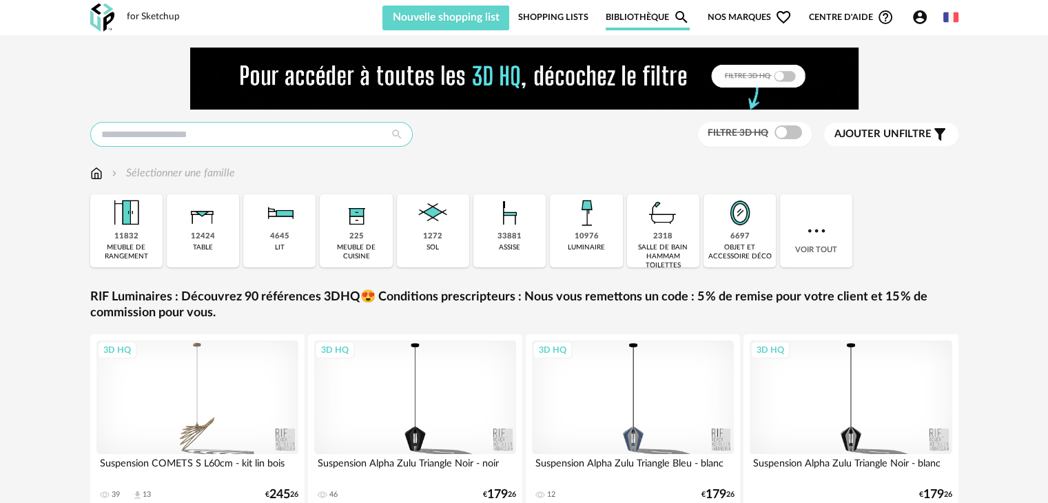
click at [325, 132] on input "text" at bounding box center [251, 134] width 322 height 25
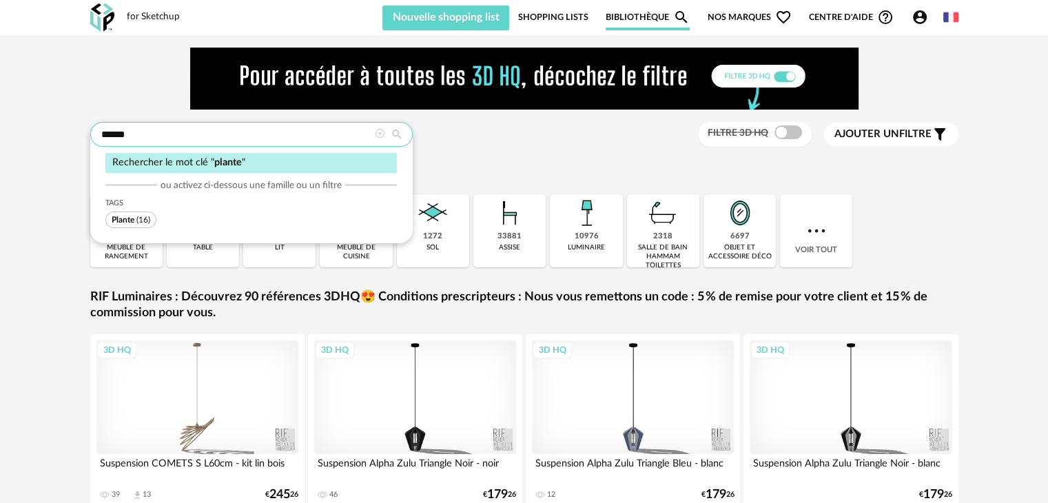
type input "******"
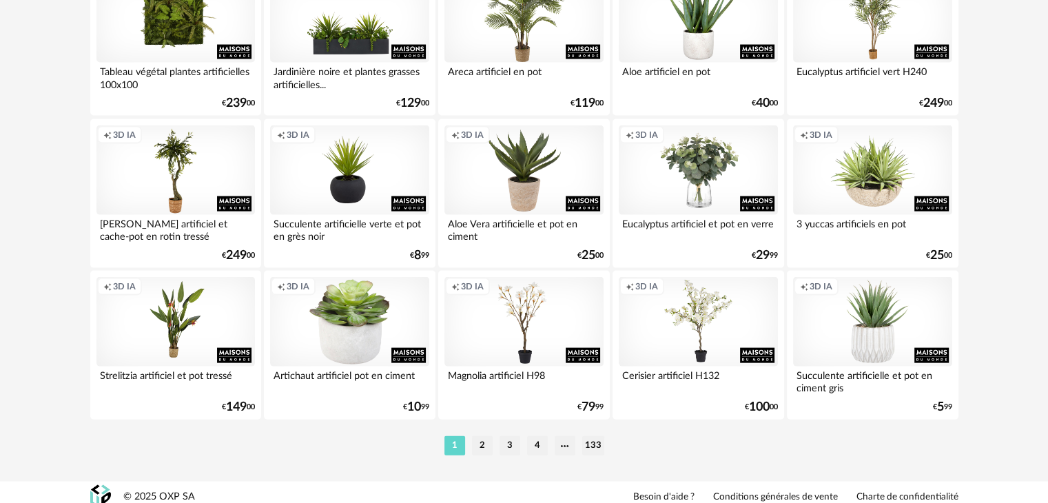
scroll to position [2886, 0]
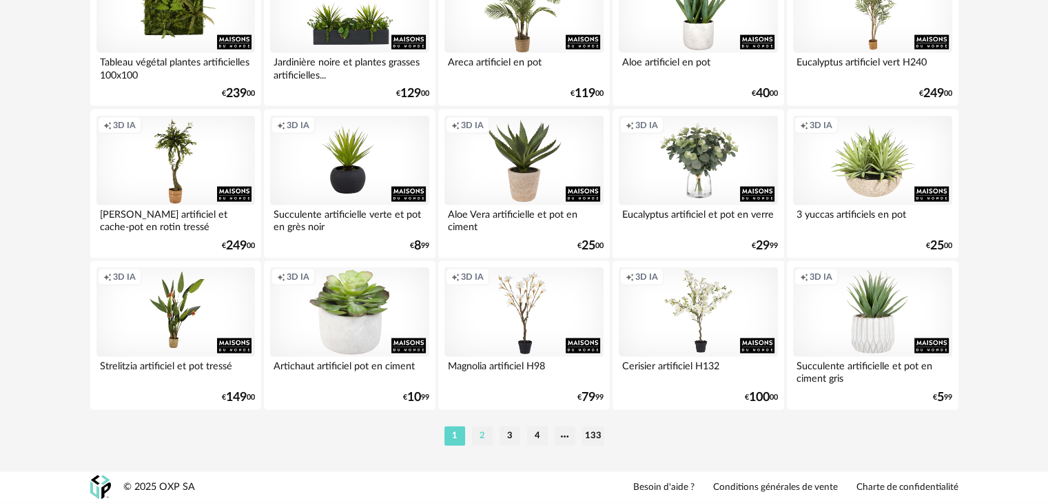
click at [485, 439] on li "2" at bounding box center [482, 435] width 21 height 19
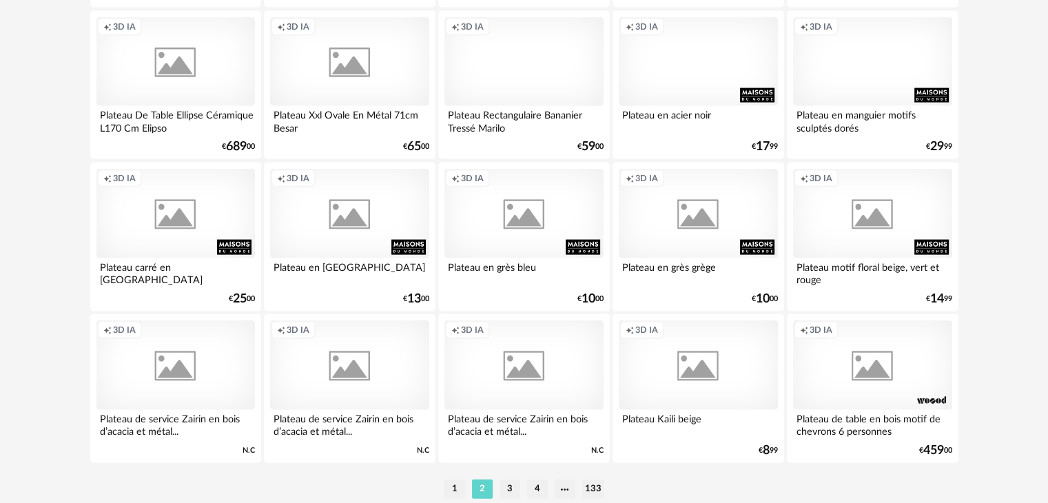
scroll to position [2886, 0]
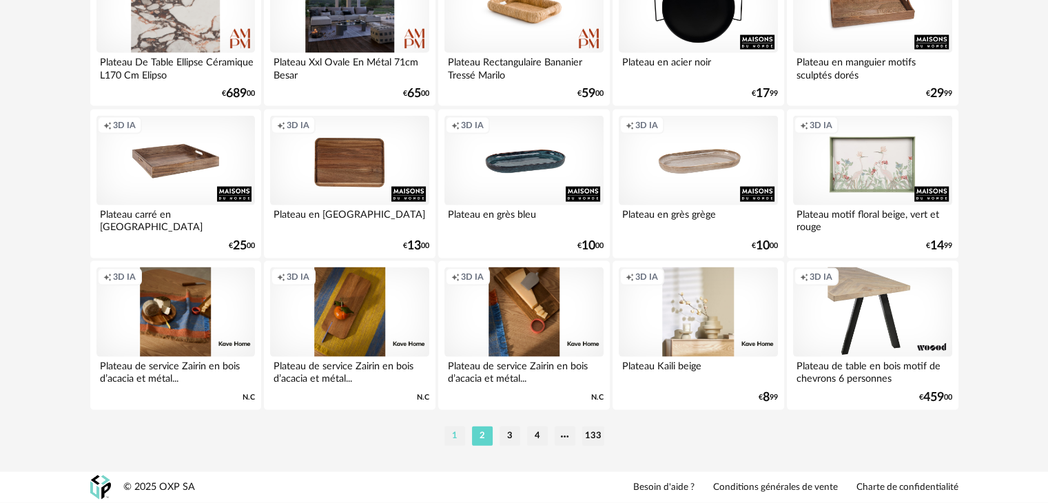
click at [460, 435] on li "1" at bounding box center [454, 435] width 21 height 19
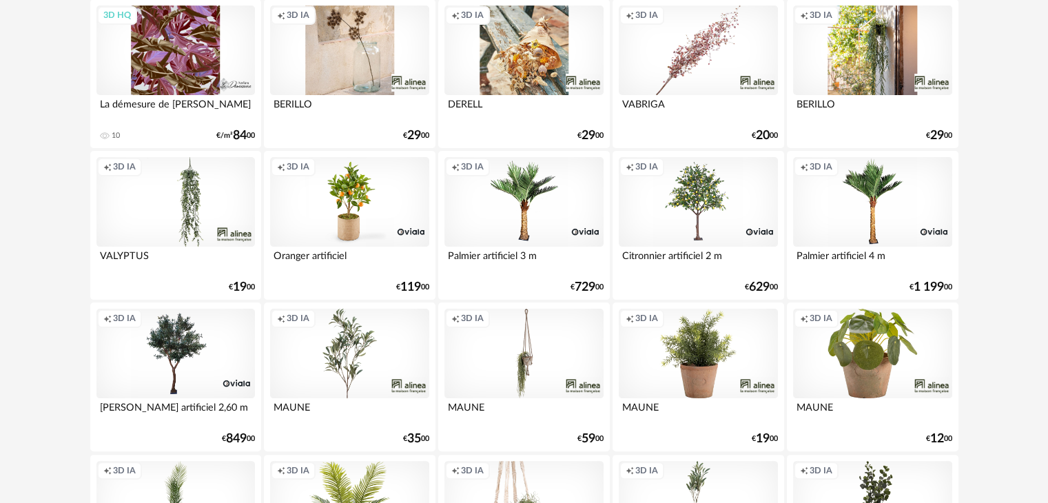
scroll to position [413, 0]
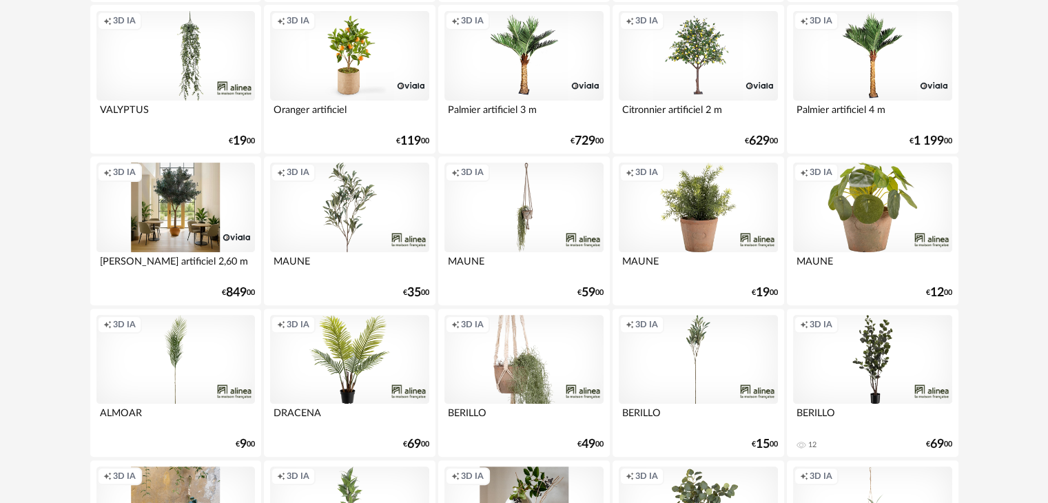
click at [176, 214] on div "Creation icon 3D IA" at bounding box center [175, 208] width 158 height 90
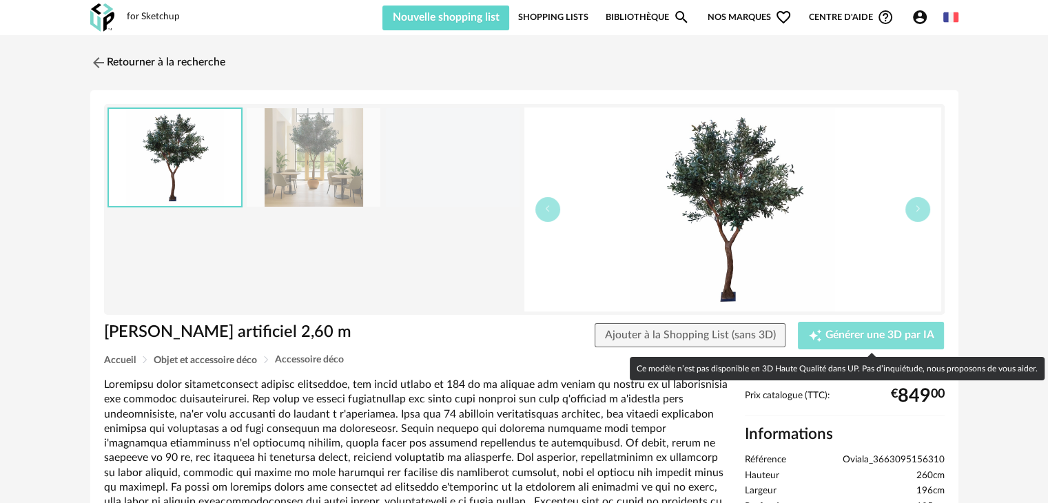
click at [881, 337] on span "Générer une 3D par IA" at bounding box center [879, 335] width 109 height 11
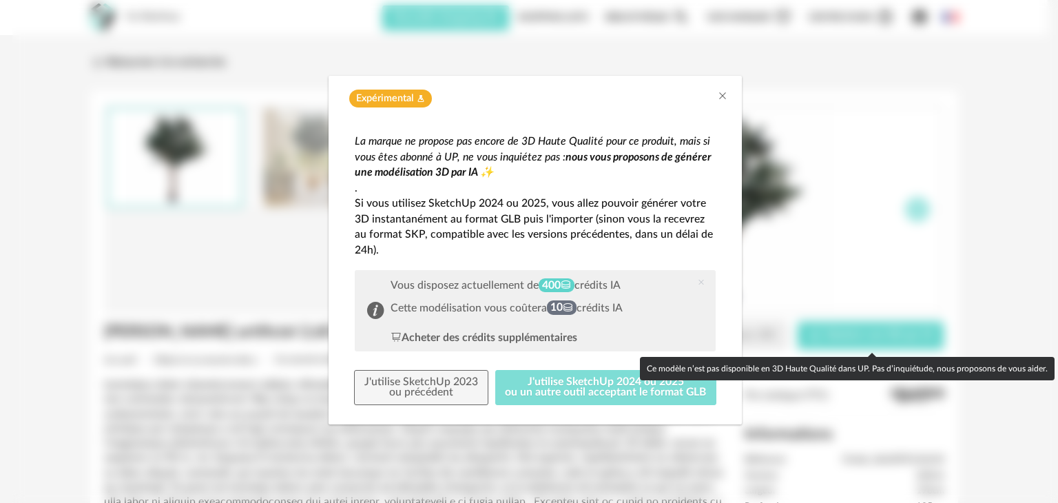
click at [668, 395] on button "J'utilise SketchUp 2024 ou 2025 ou un autre outil acceptant le format GLB" at bounding box center [606, 388] width 222 height 36
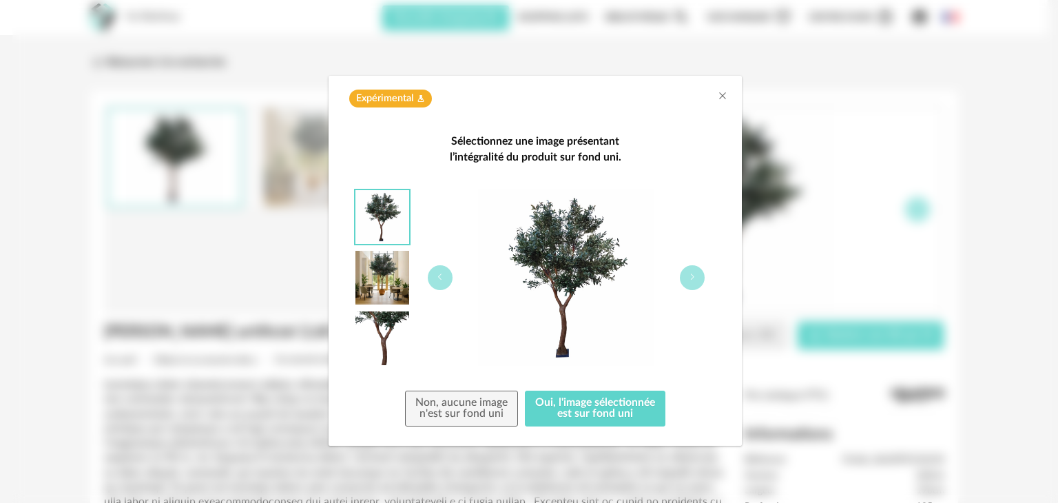
click at [382, 224] on img "dialog" at bounding box center [382, 217] width 54 height 54
click at [388, 316] on img "dialog" at bounding box center [382, 338] width 54 height 54
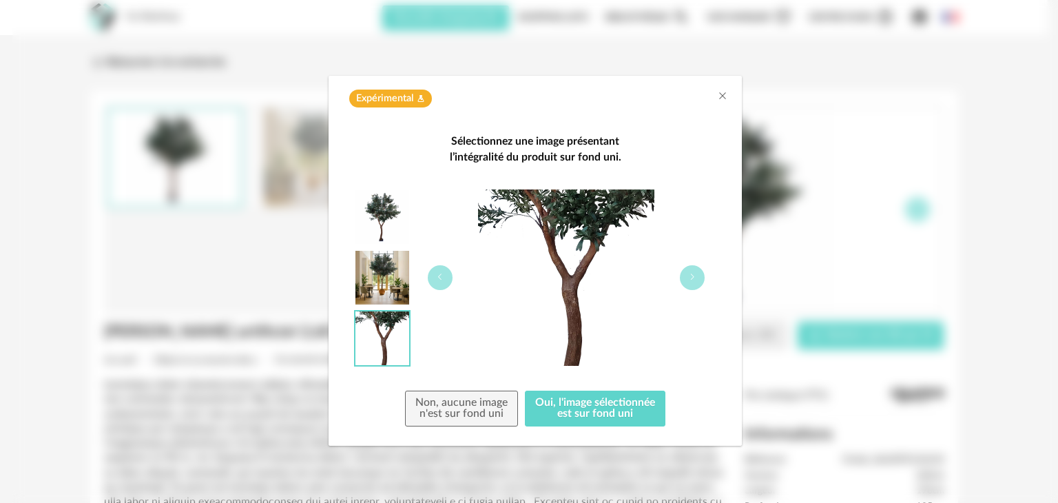
click at [389, 294] on img "dialog" at bounding box center [382, 278] width 54 height 54
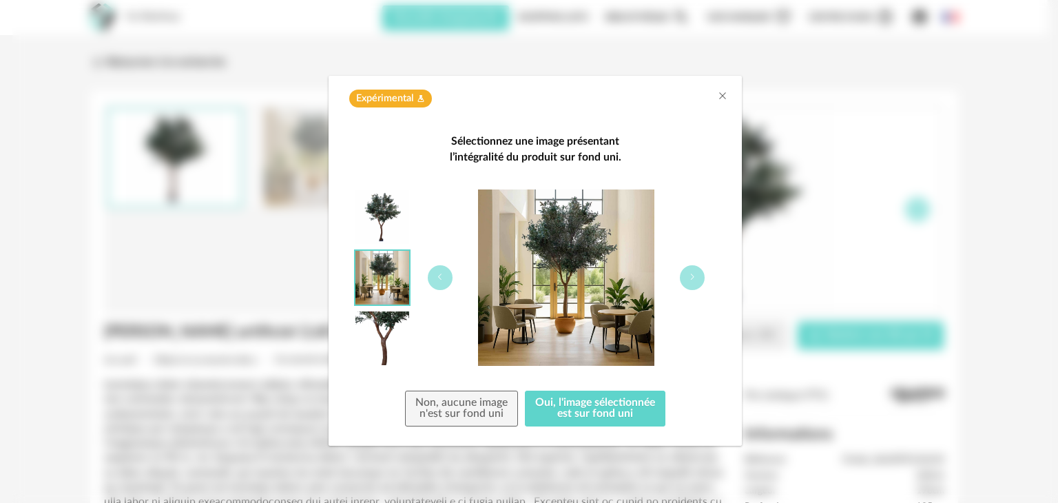
click at [375, 207] on img "dialog" at bounding box center [382, 217] width 54 height 54
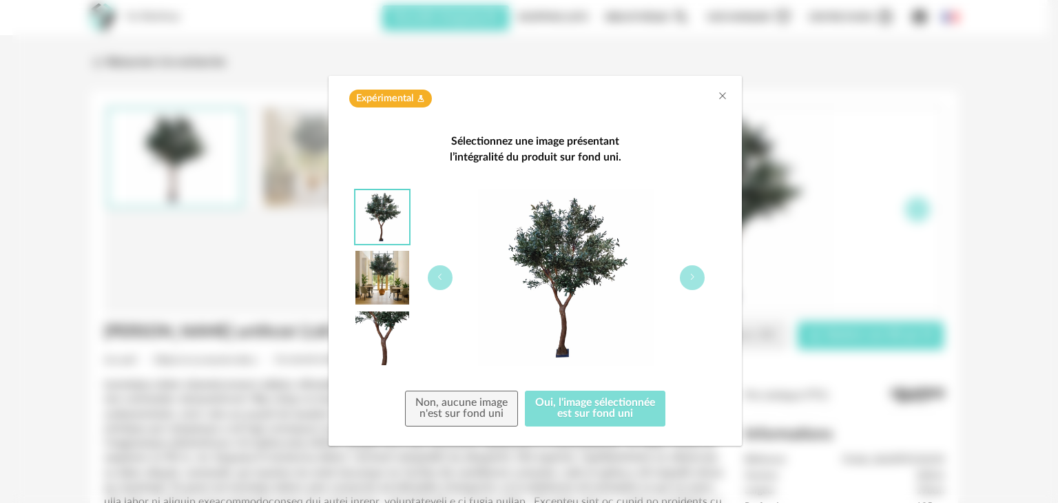
click at [644, 417] on button "Oui, l'image sélectionnée est sur fond uni" at bounding box center [595, 409] width 141 height 36
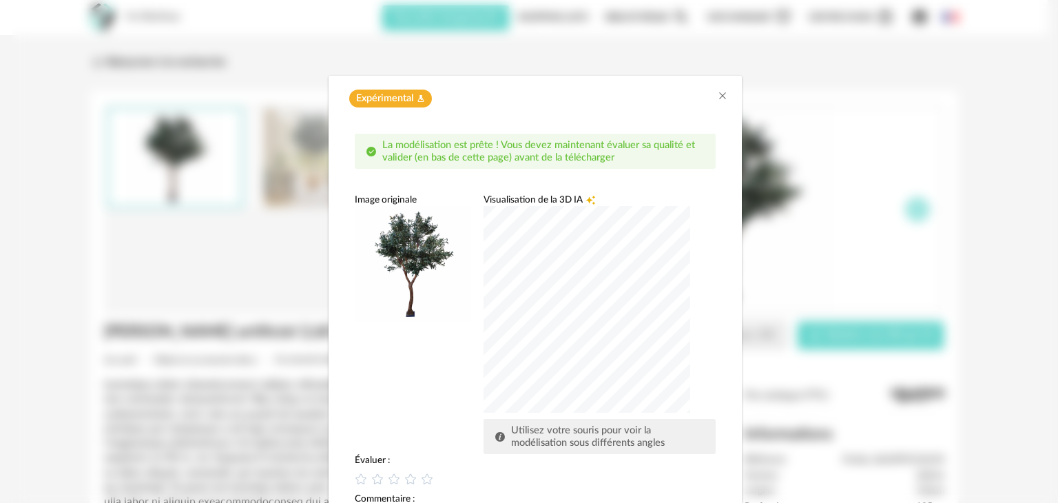
click at [549, 332] on div "dialog" at bounding box center [587, 309] width 207 height 207
click at [554, 296] on div "dialog" at bounding box center [587, 309] width 207 height 207
click at [555, 236] on div "dialog" at bounding box center [587, 309] width 207 height 207
click at [610, 245] on div "dialog" at bounding box center [587, 309] width 207 height 207
click at [620, 336] on div "dialog" at bounding box center [587, 309] width 207 height 207
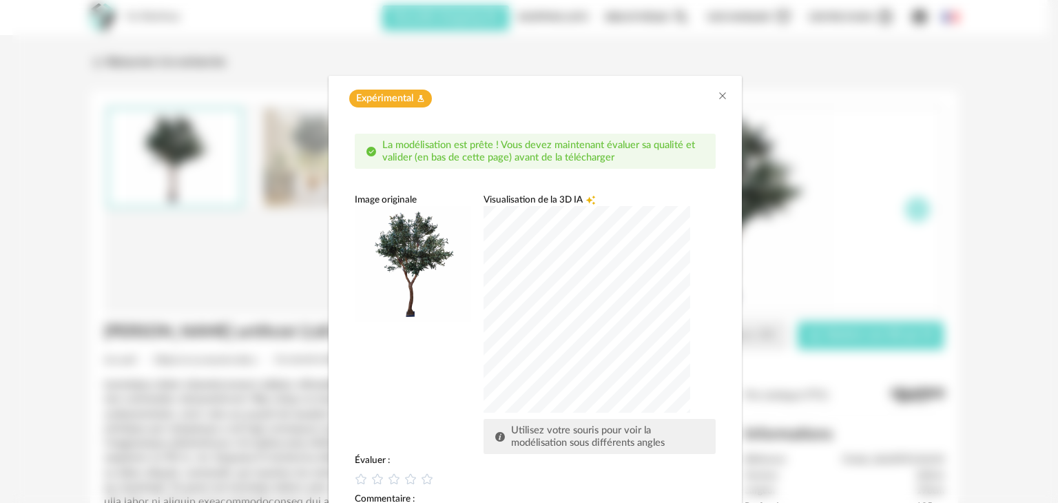
click at [520, 334] on div "dialog" at bounding box center [587, 309] width 207 height 207
click at [617, 278] on div "dialog" at bounding box center [587, 309] width 207 height 207
click at [545, 228] on div "dialog" at bounding box center [587, 309] width 207 height 207
click at [719, 92] on icon "Close" at bounding box center [722, 95] width 11 height 11
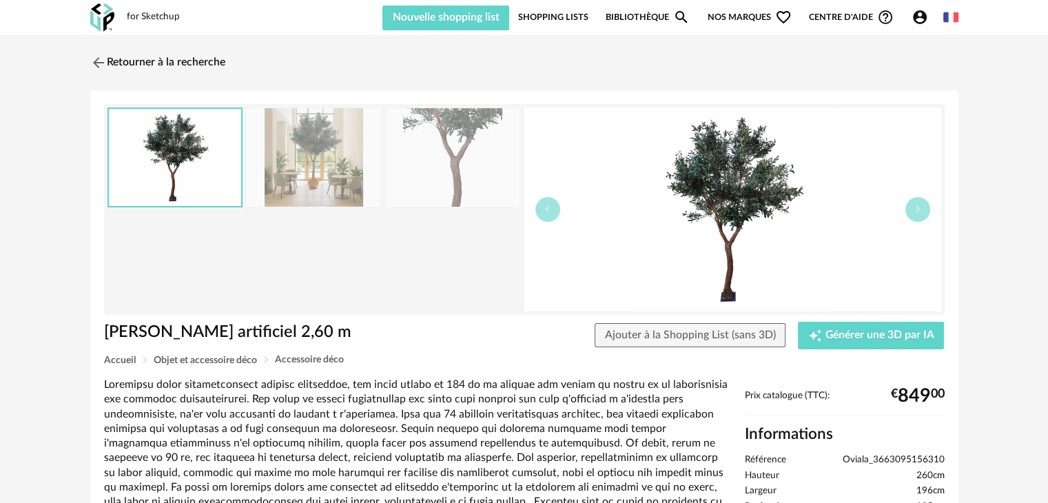
click at [557, 15] on link "Shopping Lists" at bounding box center [553, 17] width 70 height 26
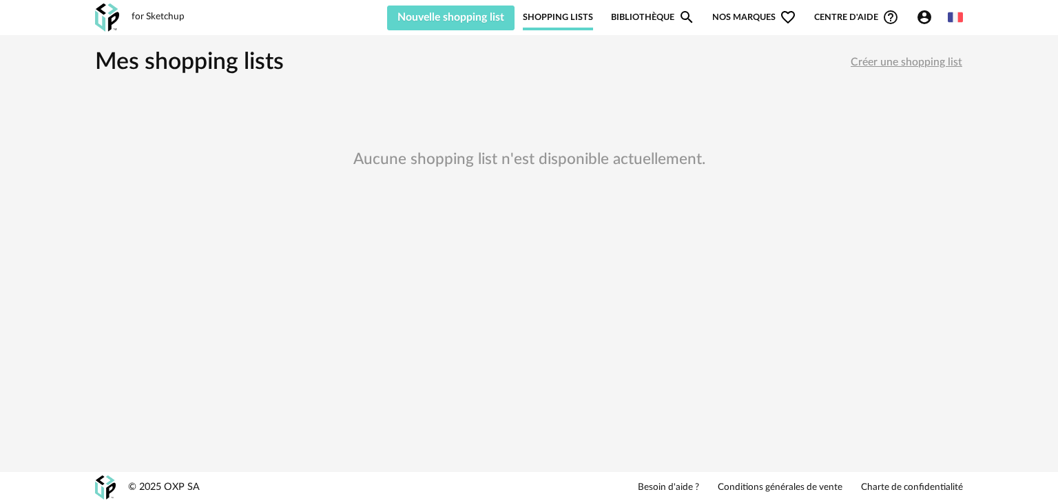
click at [583, 8] on link "Shopping Lists" at bounding box center [558, 17] width 70 height 26
click at [670, 6] on link "Bibliothèque Magnify icon" at bounding box center [653, 17] width 84 height 26
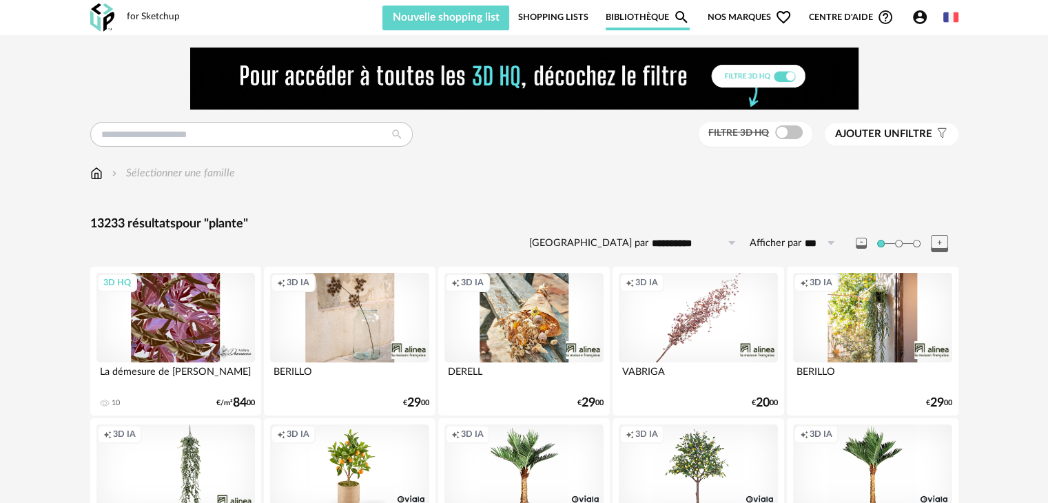
click at [759, 10] on span "Nos marques Heart Outline icon" at bounding box center [749, 17] width 84 height 26
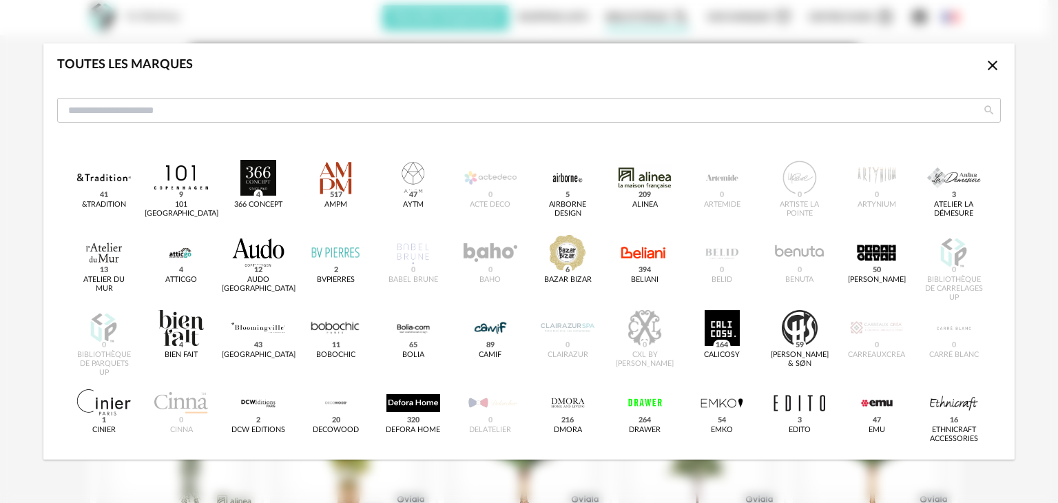
click at [990, 64] on icon "Close icon" at bounding box center [992, 65] width 17 height 17
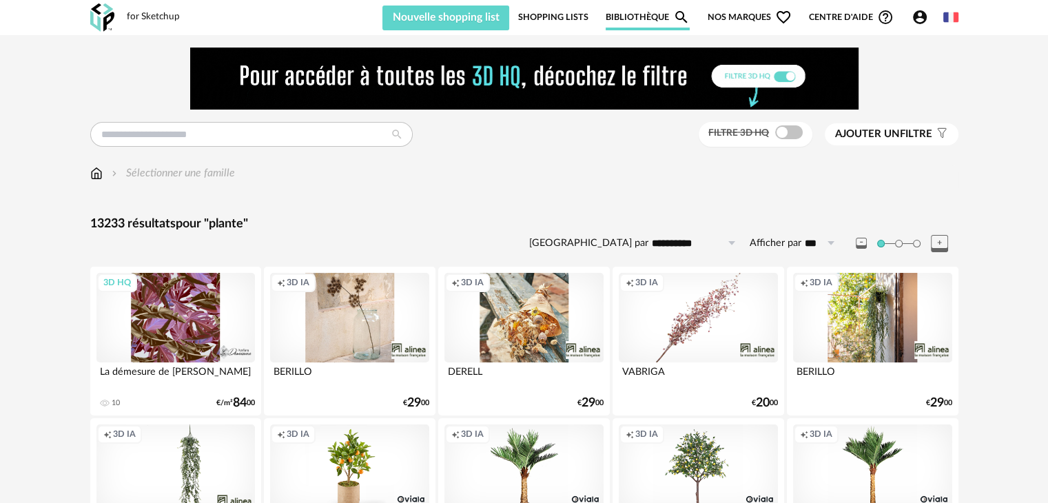
click at [915, 20] on icon "Account Circle icon" at bounding box center [920, 17] width 14 height 14
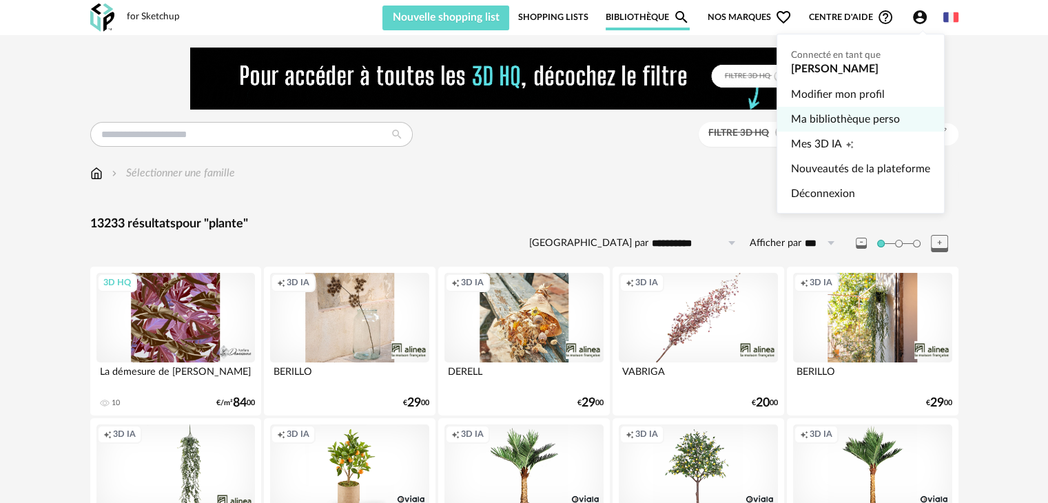
click at [830, 130] on link "Ma bibliothèque perso" at bounding box center [860, 119] width 139 height 25
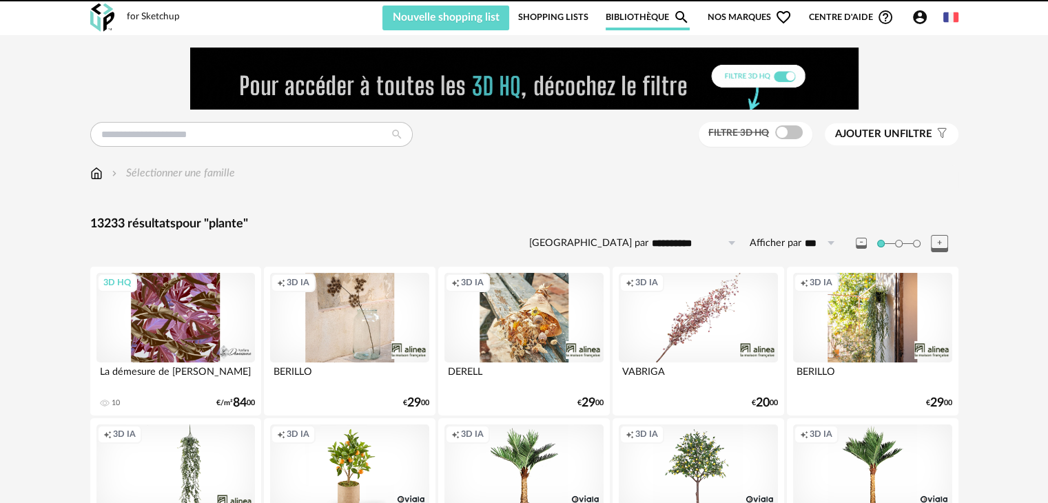
click at [830, 130] on button "Ajouter un filtre s Filter icon" at bounding box center [892, 134] width 134 height 22
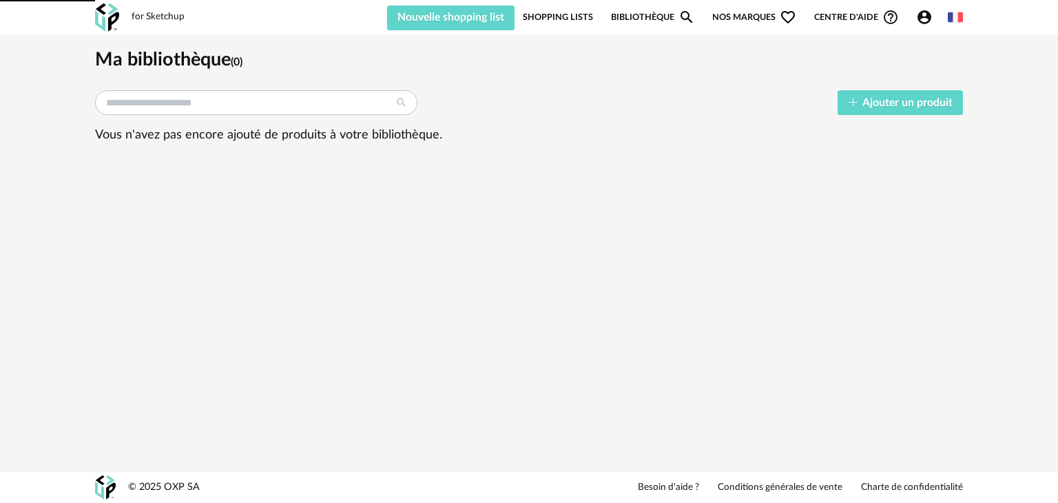
click at [918, 12] on icon "Account Circle icon" at bounding box center [924, 17] width 17 height 17
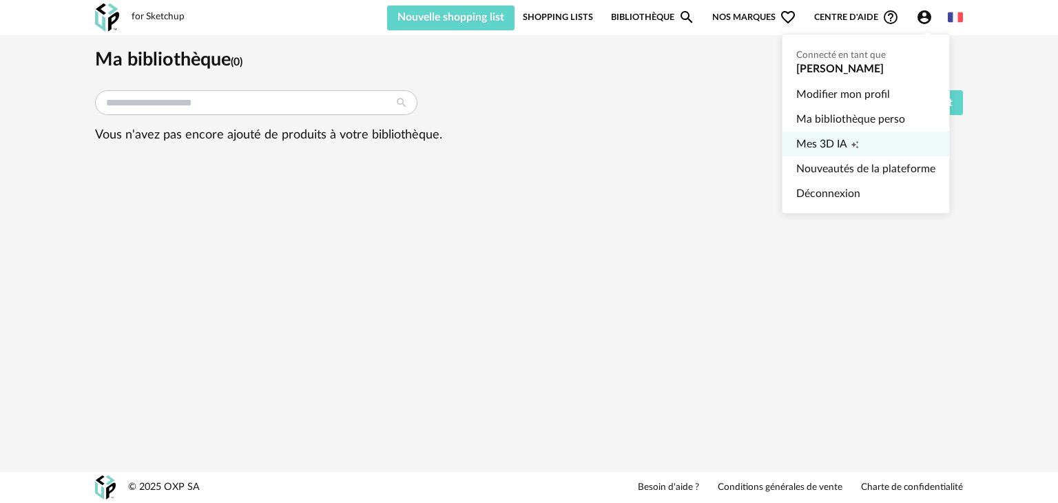
click at [851, 149] on span "Creation icon" at bounding box center [855, 144] width 8 height 25
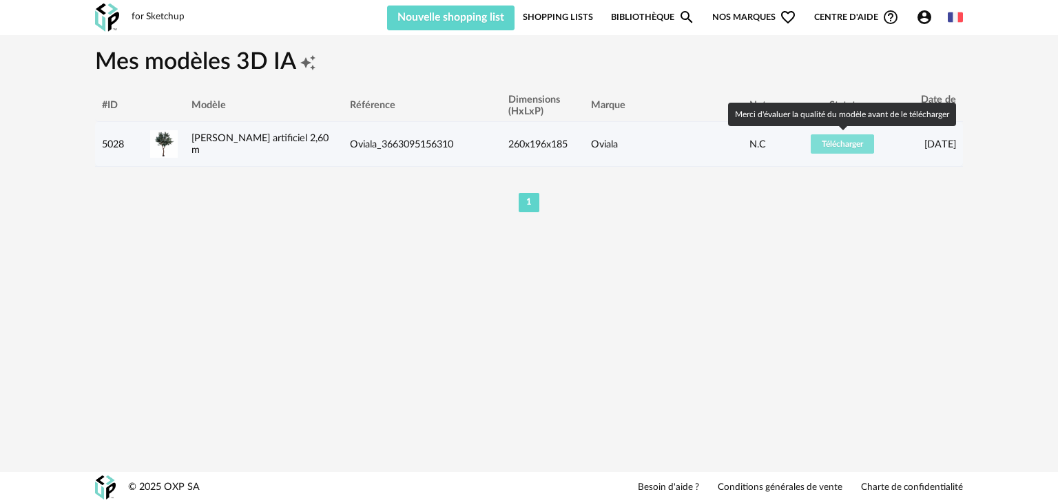
click at [853, 146] on span "Télécharger" at bounding box center [842, 144] width 41 height 8
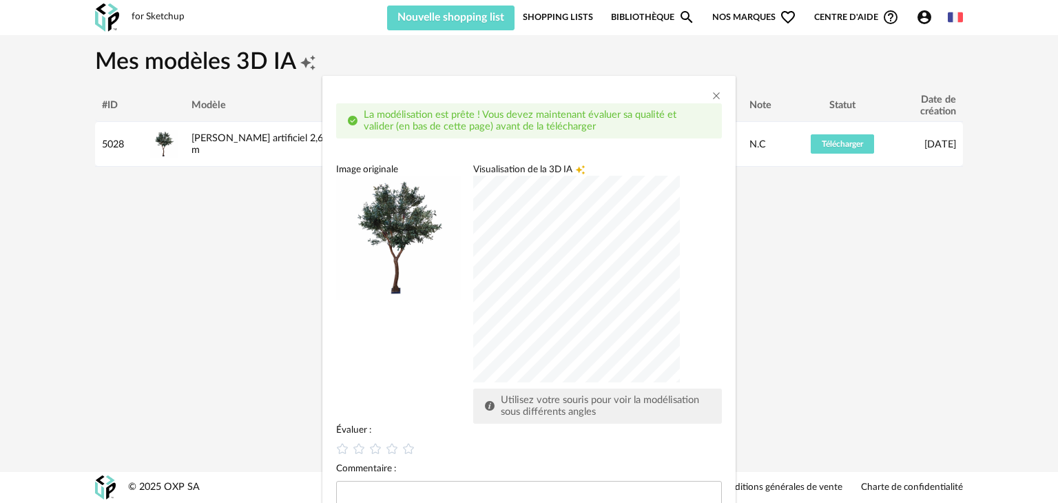
click at [851, 134] on div "La modélisation est prête ! Vous devez maintenant évaluer sa qualité et valider…" at bounding box center [529, 251] width 1058 height 503
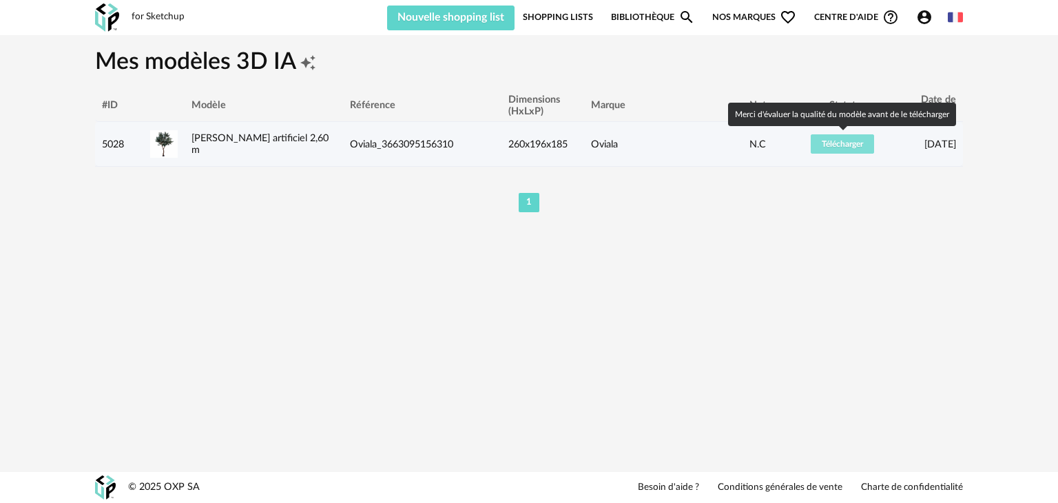
click at [851, 144] on span "Télécharger" at bounding box center [842, 144] width 41 height 8
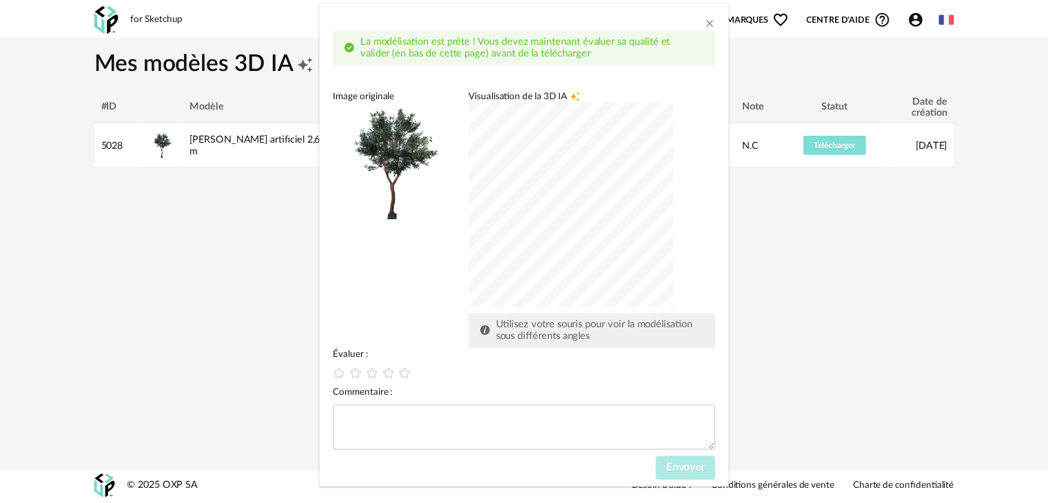
scroll to position [94, 0]
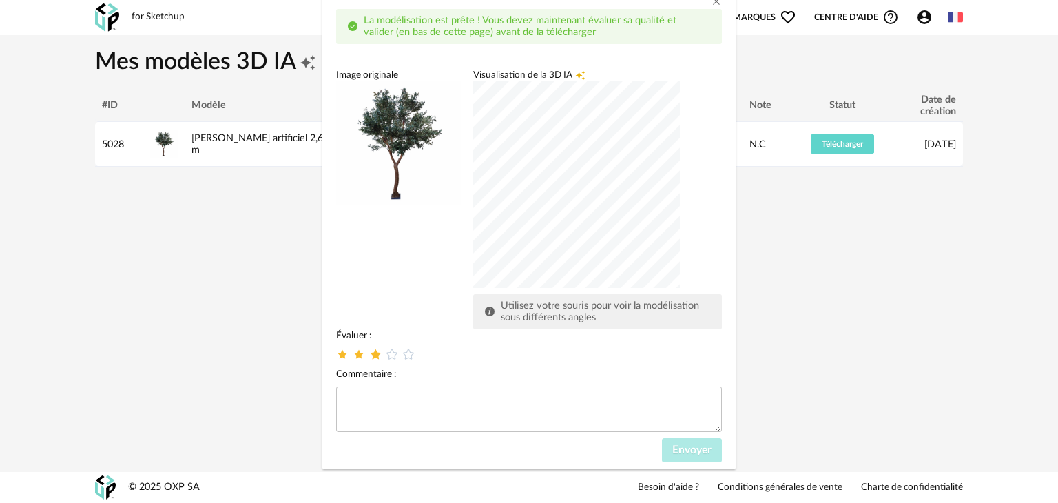
click at [369, 351] on icon "dialog" at bounding box center [376, 353] width 14 height 14
click at [712, 455] on button "Envoyer" at bounding box center [692, 450] width 60 height 25
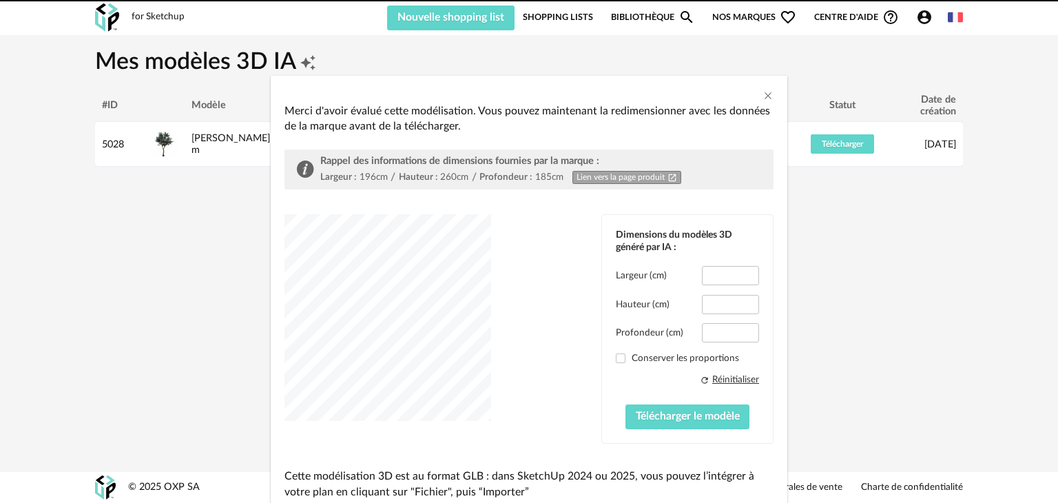
type input "*****"
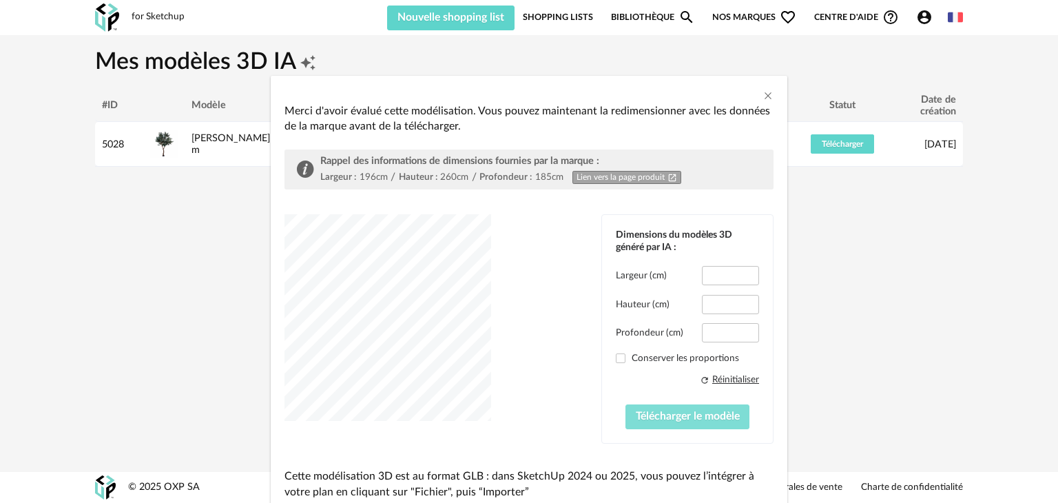
click at [719, 414] on span "Télécharger le modèle" at bounding box center [688, 416] width 104 height 11
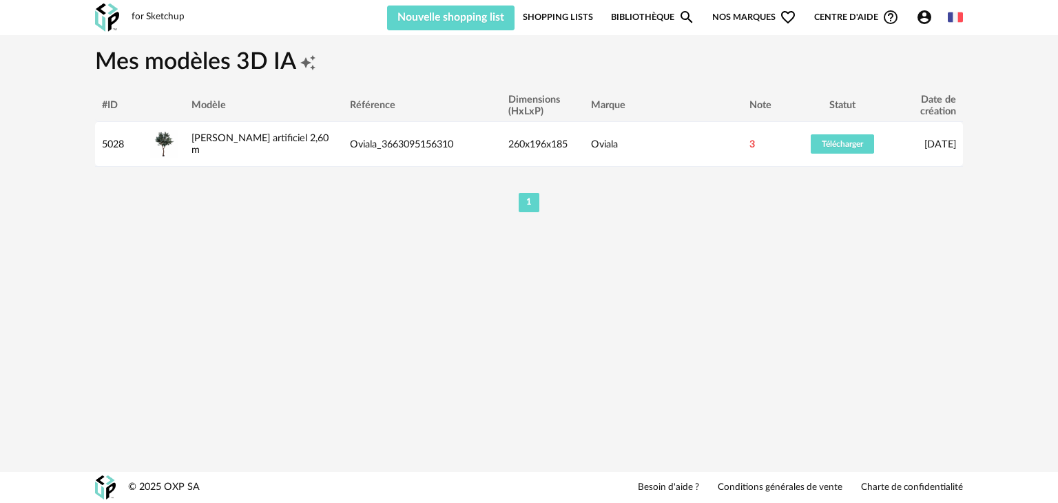
click at [661, 18] on link "Bibliothèque Magnify icon" at bounding box center [653, 17] width 84 height 26
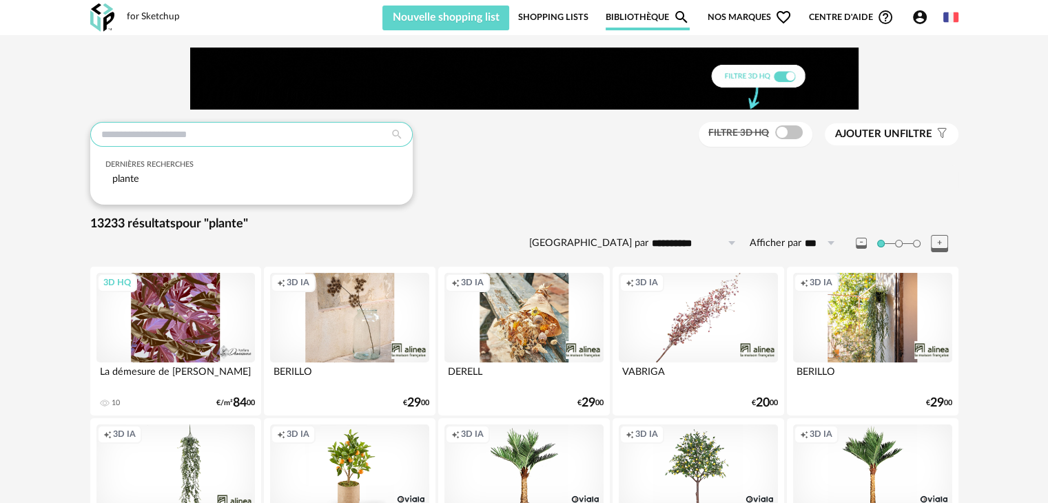
click at [171, 133] on input "text" at bounding box center [251, 134] width 322 height 25
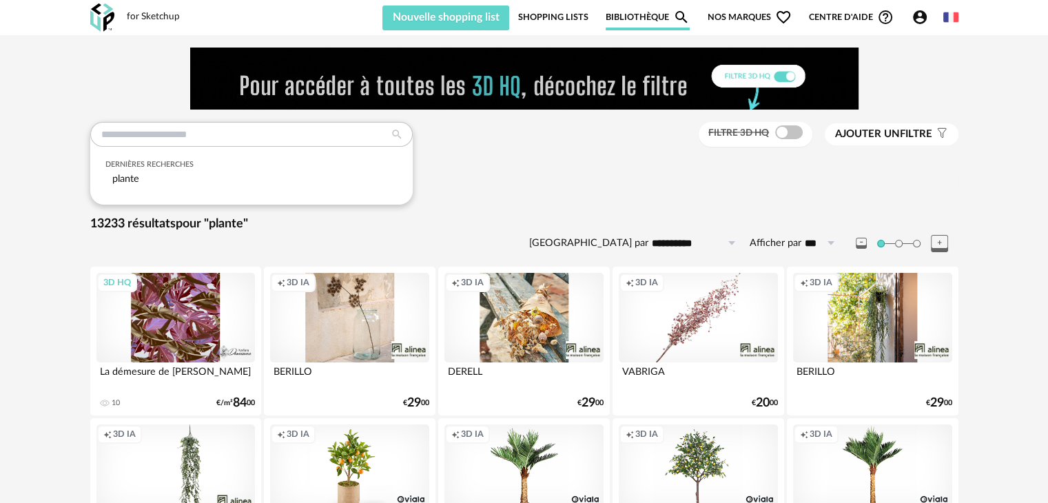
click at [656, 12] on link "Bibliothèque Magnify icon" at bounding box center [647, 17] width 84 height 26
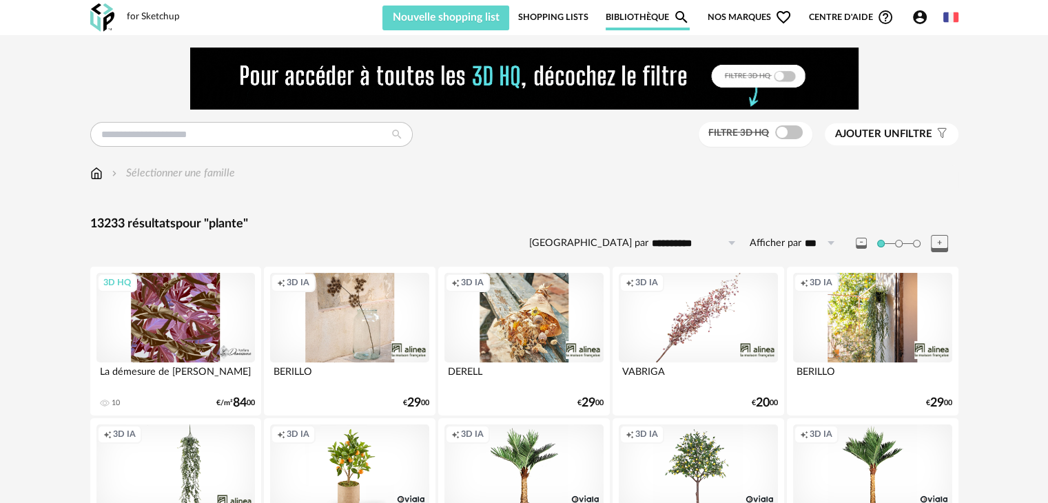
click at [667, 14] on link "Bibliothèque Magnify icon" at bounding box center [647, 17] width 84 height 26
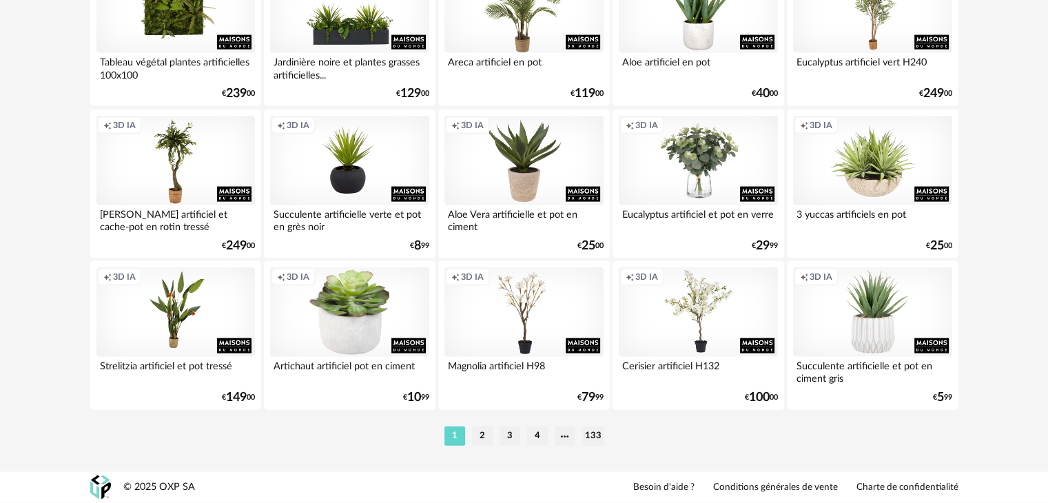
scroll to position [2060, 0]
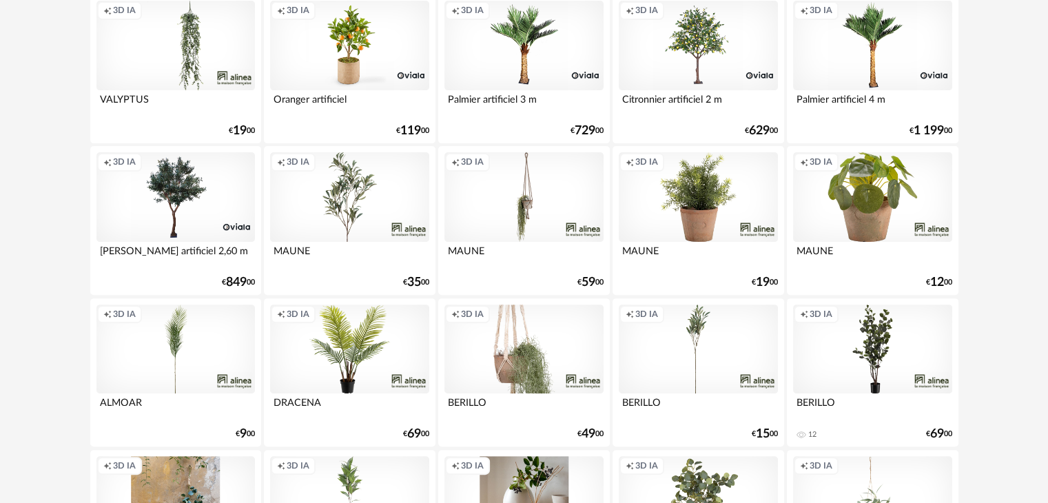
scroll to position [0, 0]
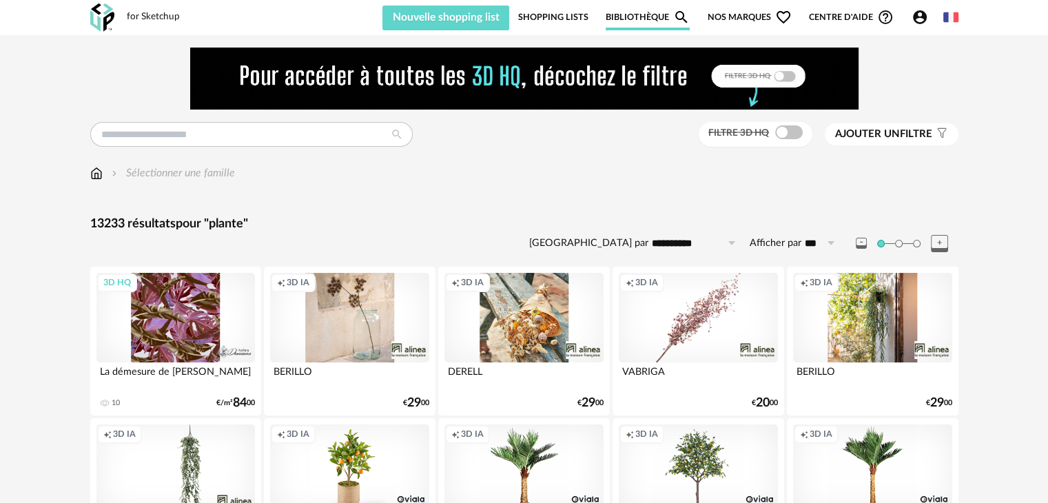
click at [920, 13] on icon "Account Circle icon" at bounding box center [919, 17] width 17 height 17
click at [916, 21] on icon "Account Circle icon" at bounding box center [920, 17] width 14 height 14
click at [528, 169] on div "Sélectionner une famille" at bounding box center [524, 173] width 868 height 16
